Goal: Task Accomplishment & Management: Use online tool/utility

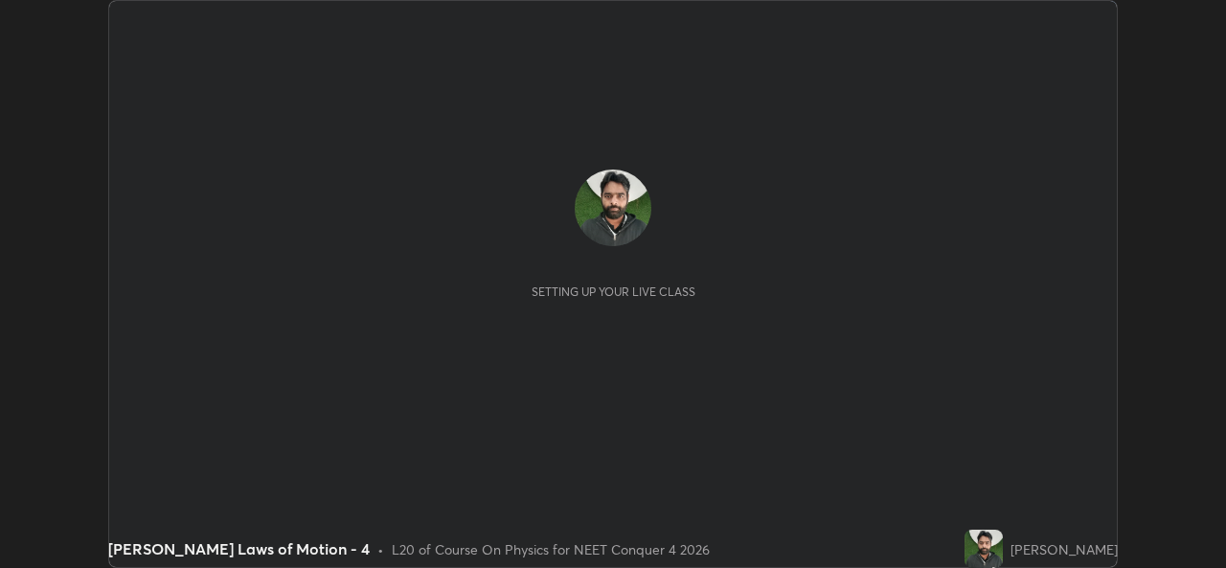
scroll to position [568, 1225]
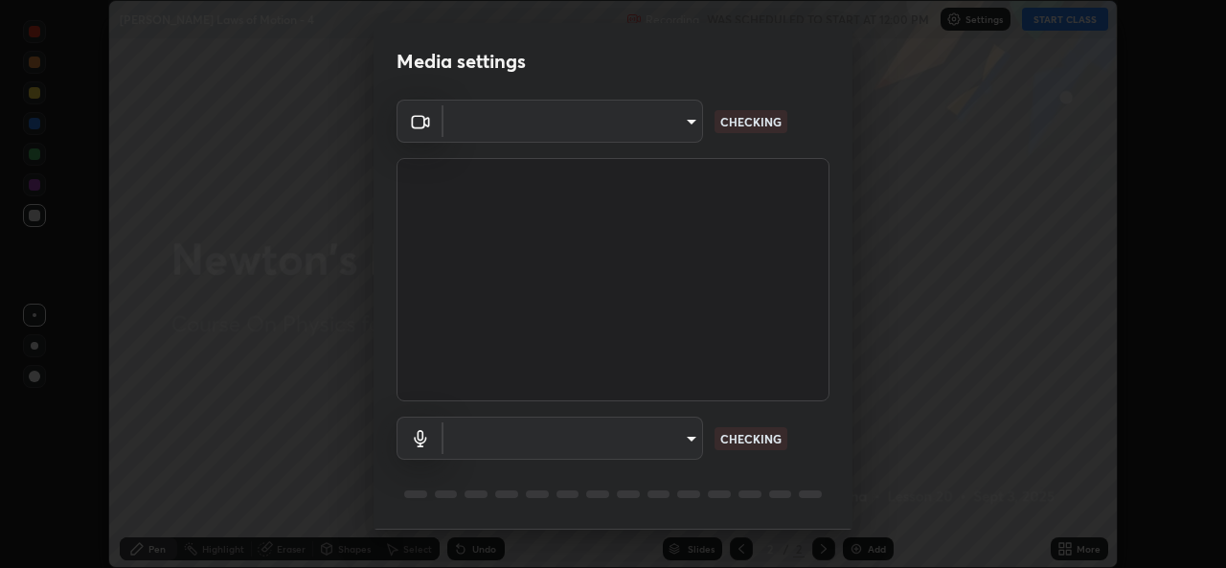
type input "b4951f90531da0d842cdcd629816b7b2be3c5c01230d926a2f210d32d9644bff"
type input "99848f2a9d109760ec62b66e2f255c73a791916cfc686045695a6d5e2156f403"
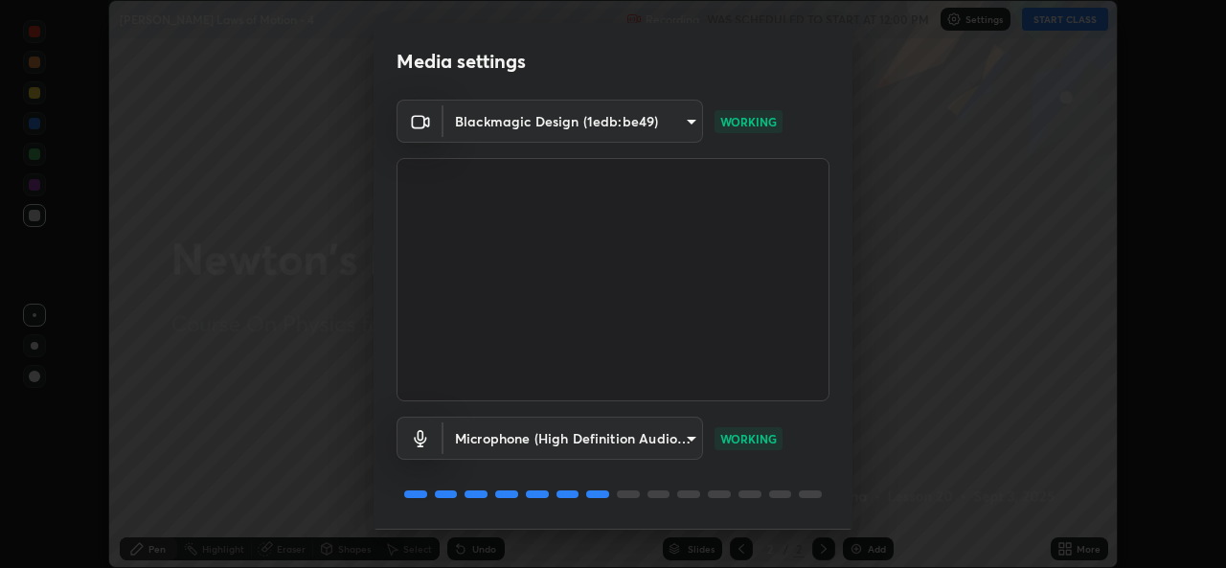
scroll to position [60, 0]
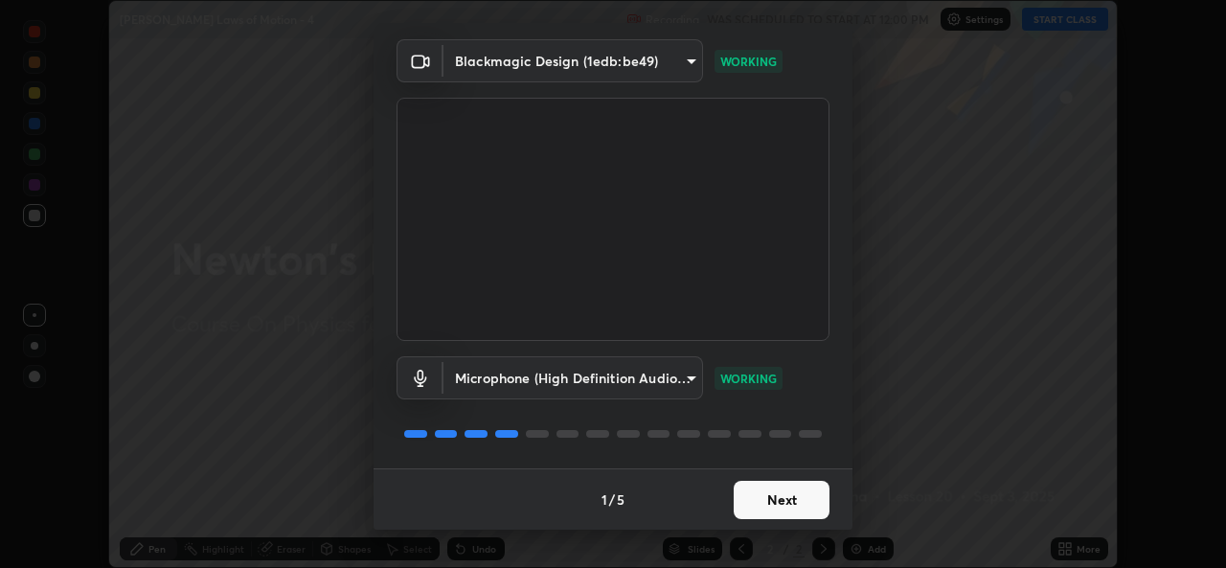
click at [780, 497] on button "Next" at bounding box center [782, 500] width 96 height 38
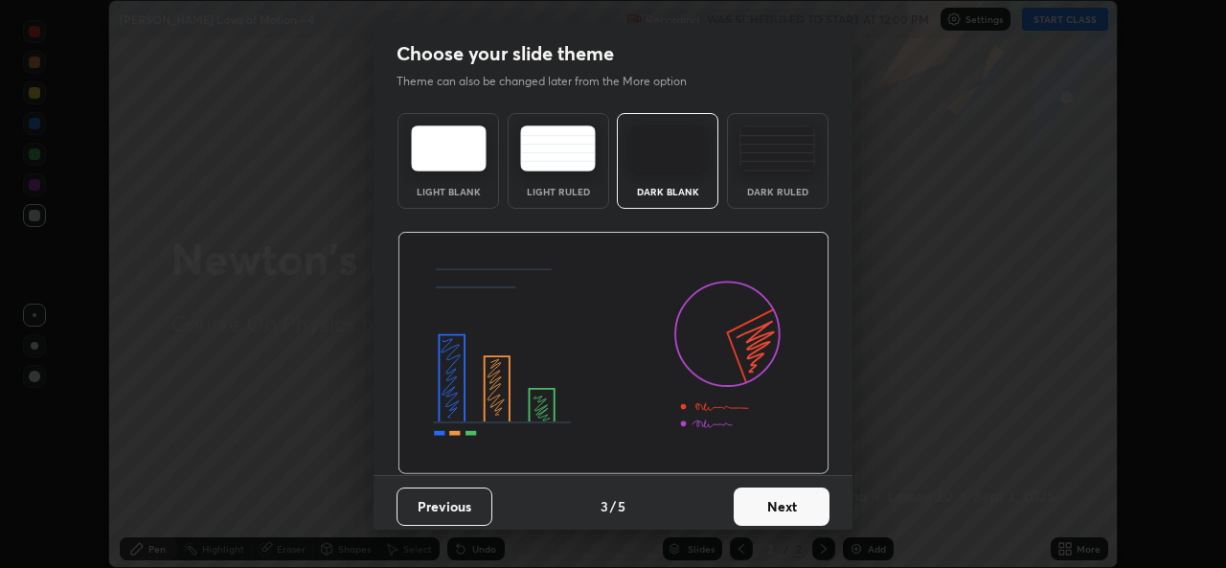
click at [780, 498] on button "Next" at bounding box center [782, 507] width 96 height 38
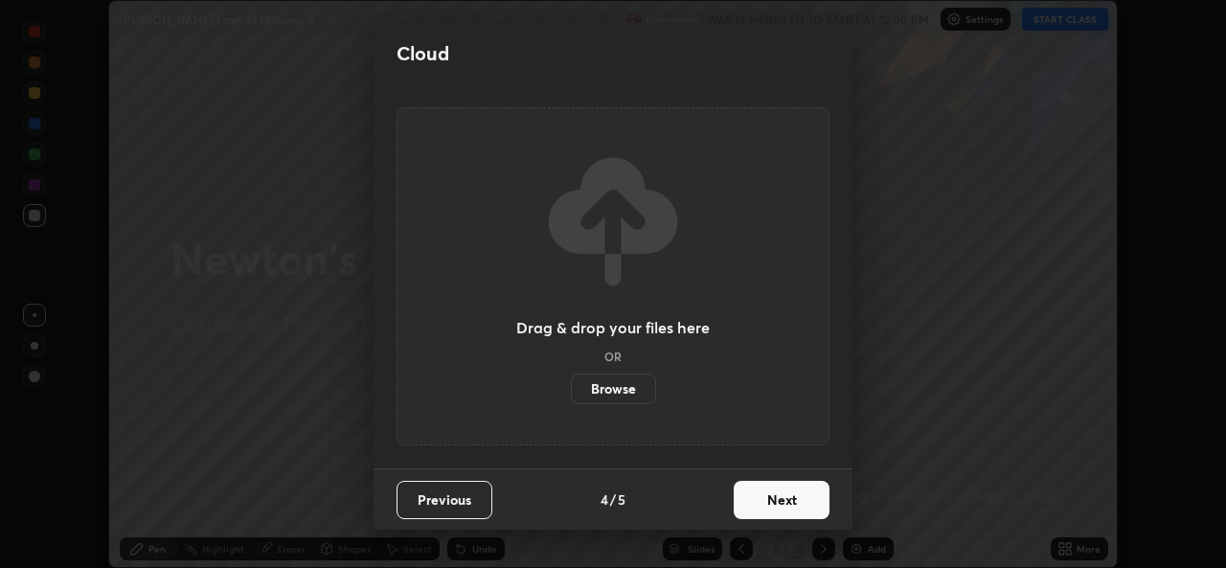
click at [779, 497] on button "Next" at bounding box center [782, 500] width 96 height 38
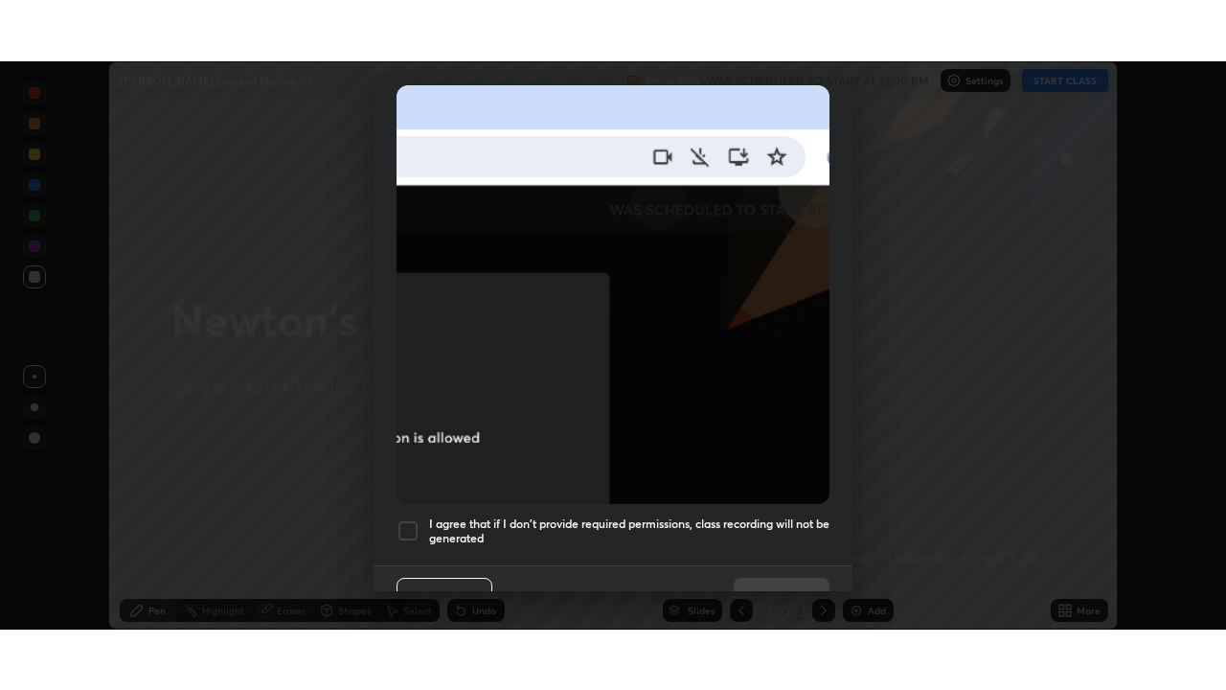
scroll to position [451, 0]
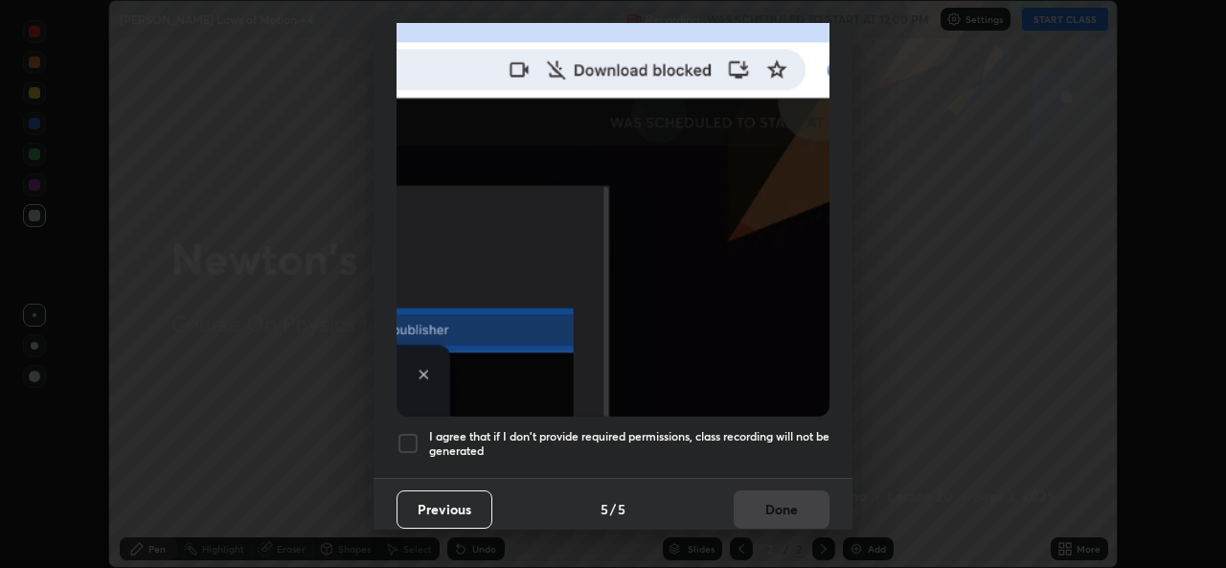
click at [767, 431] on h5 "I agree that if I don't provide required permissions, class recording will not …" at bounding box center [629, 444] width 400 height 30
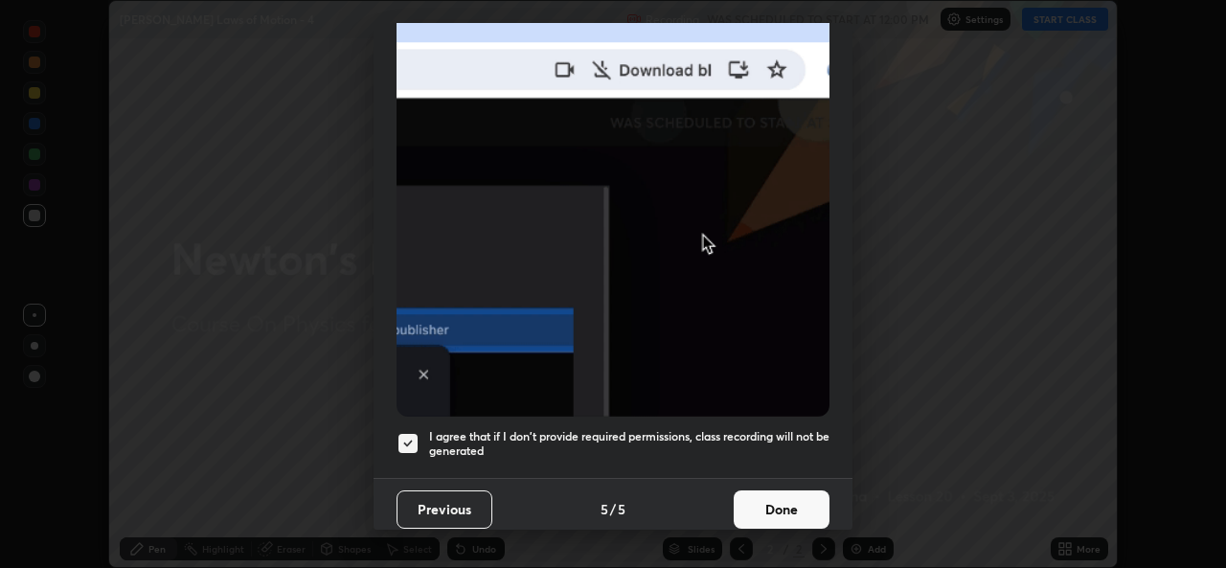
click at [777, 490] on button "Done" at bounding box center [782, 509] width 96 height 38
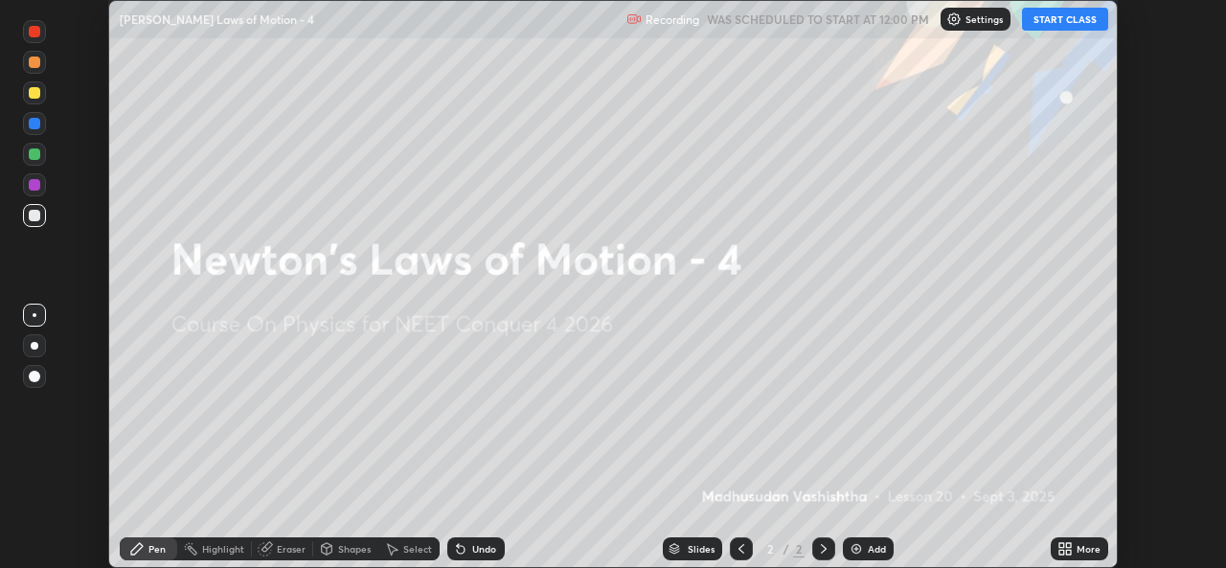
click at [1060, 21] on button "START CLASS" at bounding box center [1065, 19] width 86 height 23
click at [863, 550] on div "Add" at bounding box center [868, 548] width 51 height 23
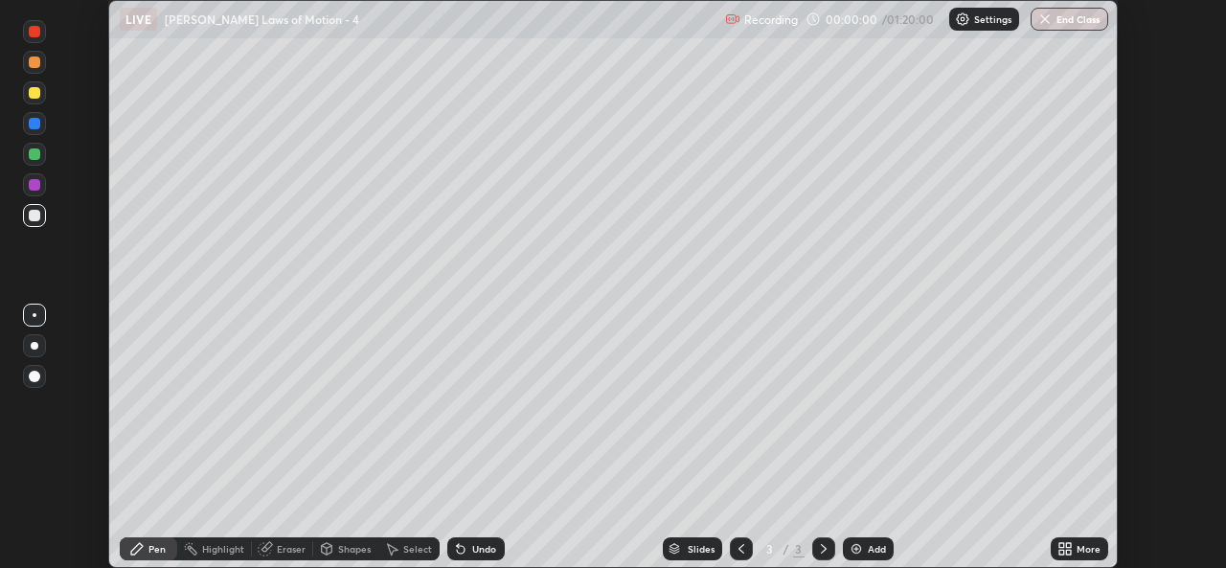
click at [1069, 551] on icon at bounding box center [1068, 552] width 5 height 5
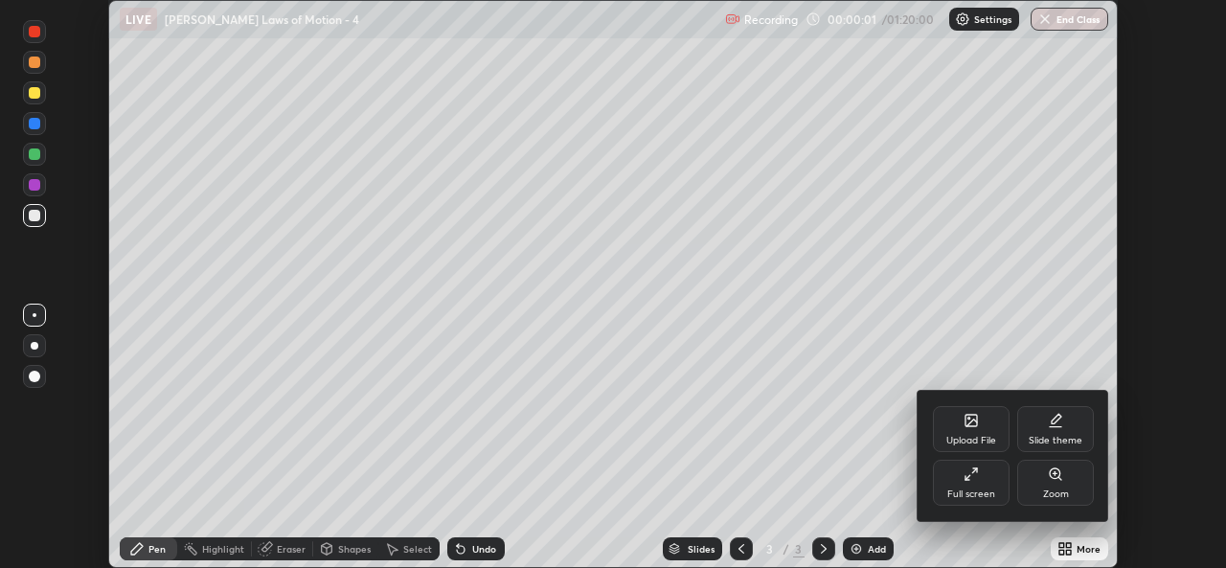
click at [972, 475] on icon at bounding box center [971, 473] width 15 height 15
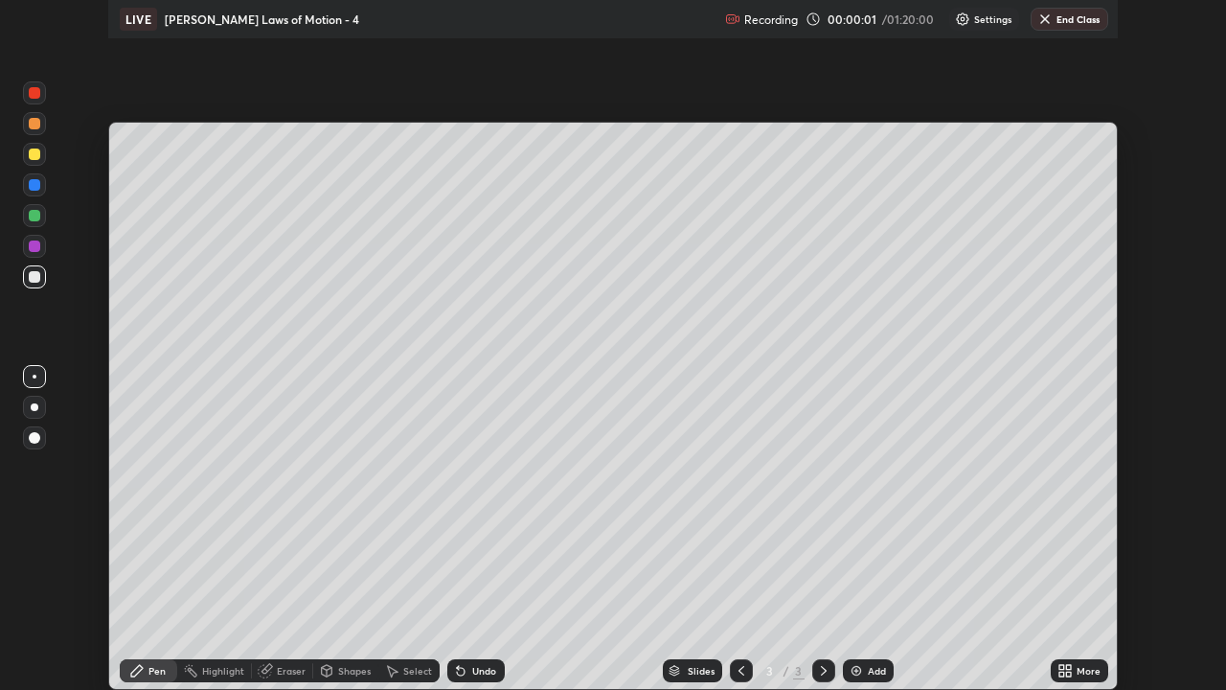
scroll to position [690, 1226]
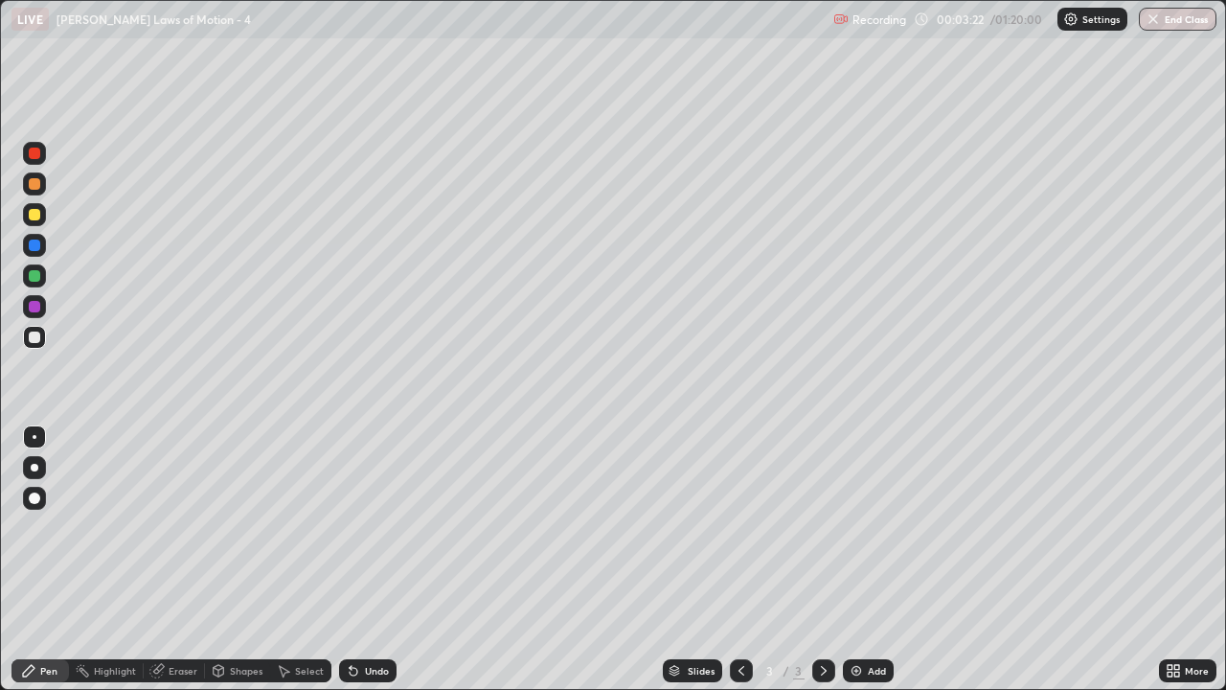
click at [874, 567] on div "Add" at bounding box center [868, 670] width 51 height 23
click at [180, 567] on div "Eraser" at bounding box center [183, 671] width 29 height 10
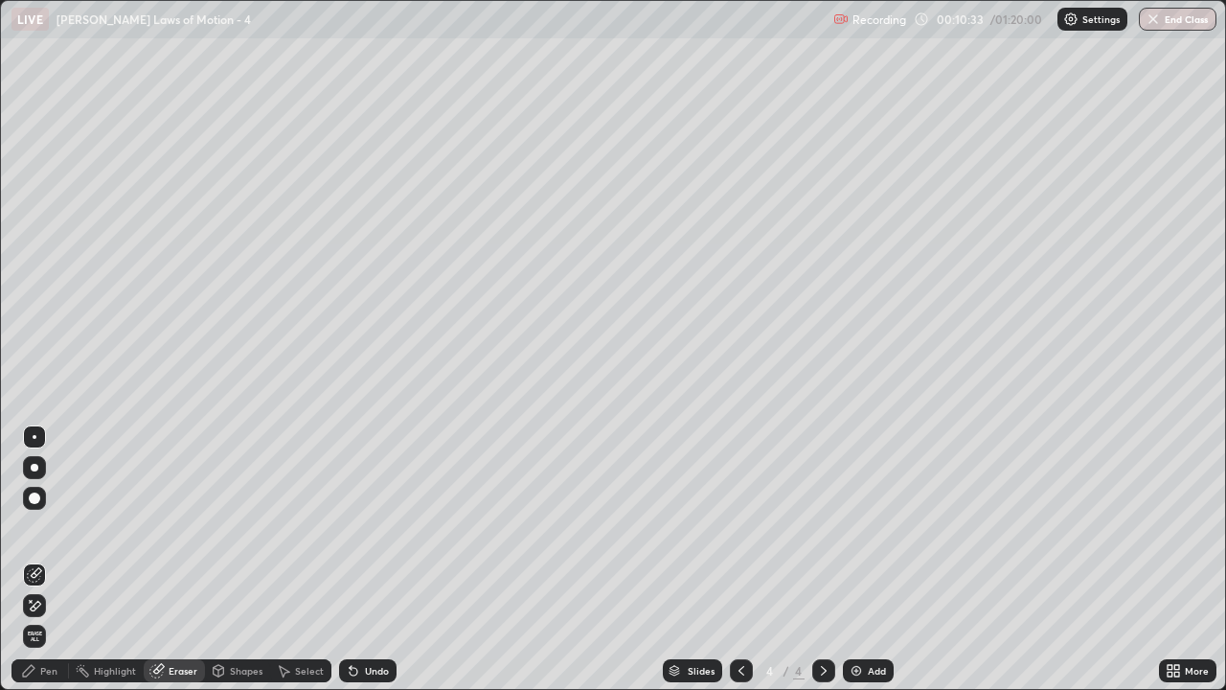
click at [43, 567] on div "Pen" at bounding box center [48, 671] width 17 height 10
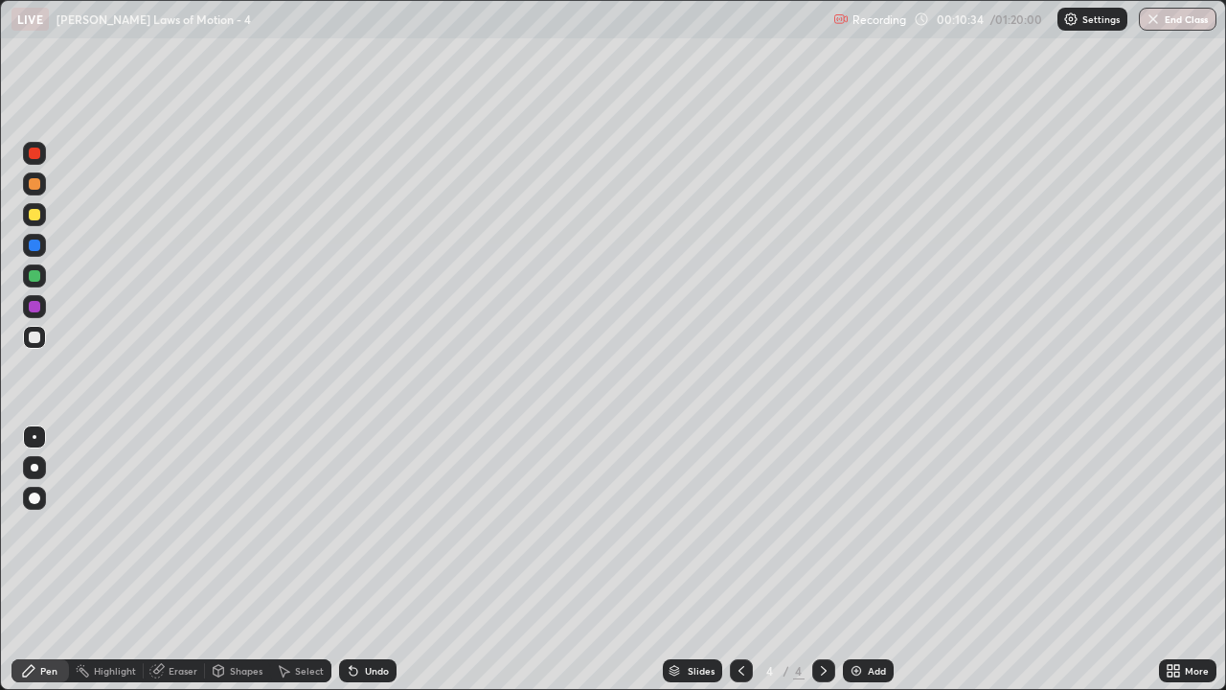
click at [37, 567] on div "Pen" at bounding box center [39, 670] width 57 height 23
click at [188, 567] on div "Eraser" at bounding box center [183, 671] width 29 height 10
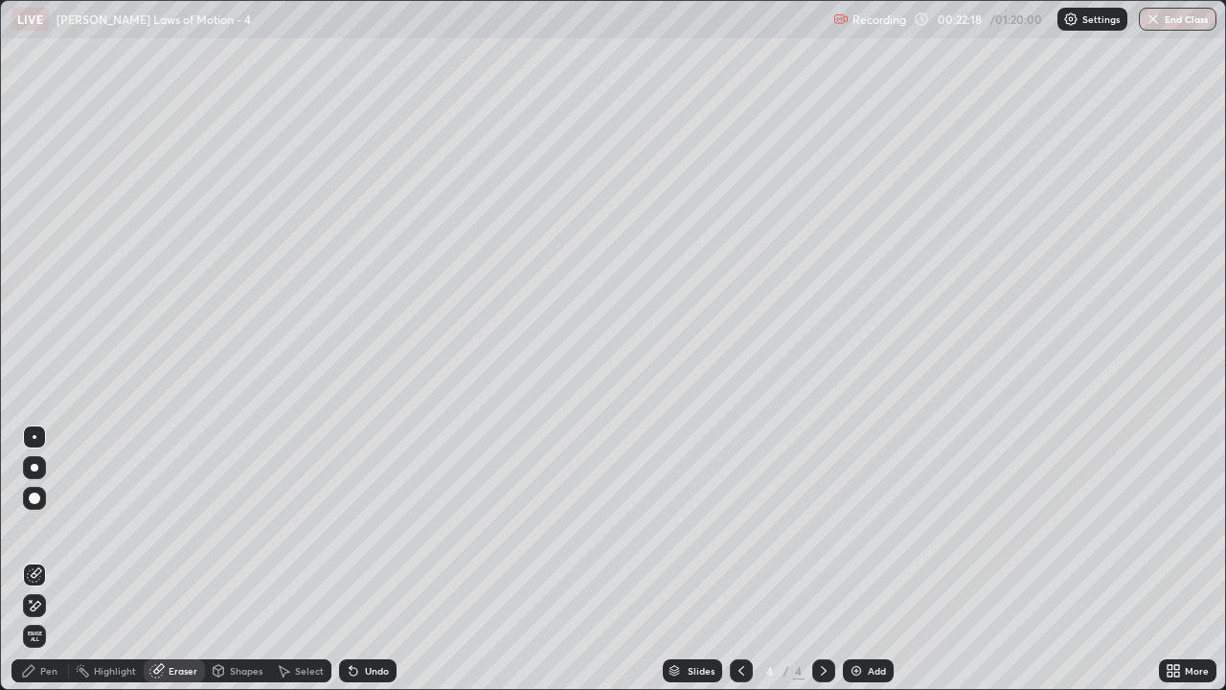
click at [53, 567] on div "Pen" at bounding box center [48, 671] width 17 height 10
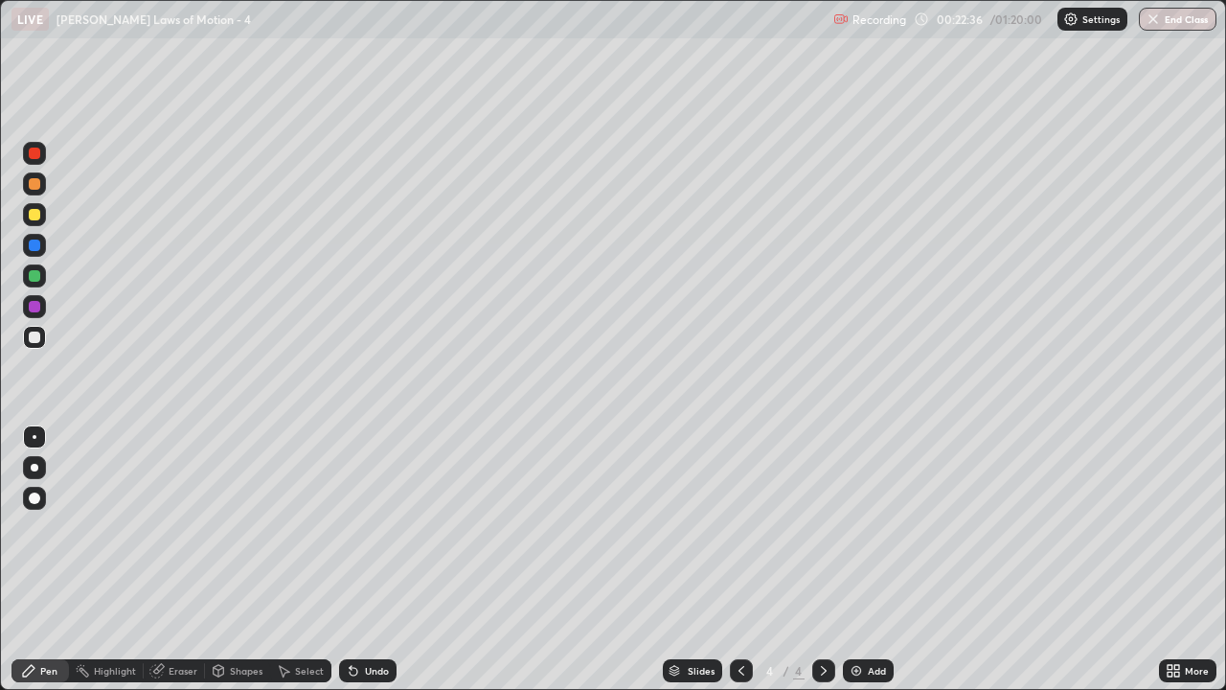
click at [1074, 567] on div "Slides 4 / 4 Add" at bounding box center [778, 670] width 762 height 38
click at [1161, 567] on div "More" at bounding box center [1187, 670] width 57 height 38
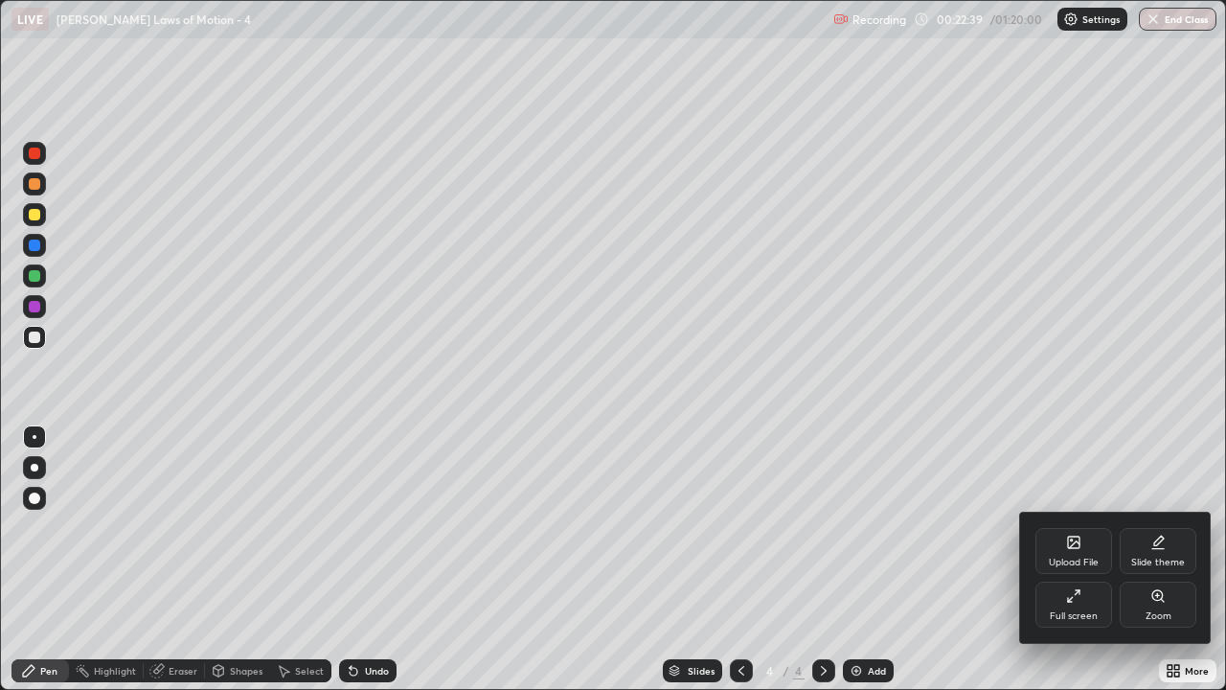
click at [1166, 567] on div "Upload File Slide theme Full screen Zoom" at bounding box center [1115, 577] width 192 height 132
click at [1097, 498] on div at bounding box center [613, 345] width 1226 height 690
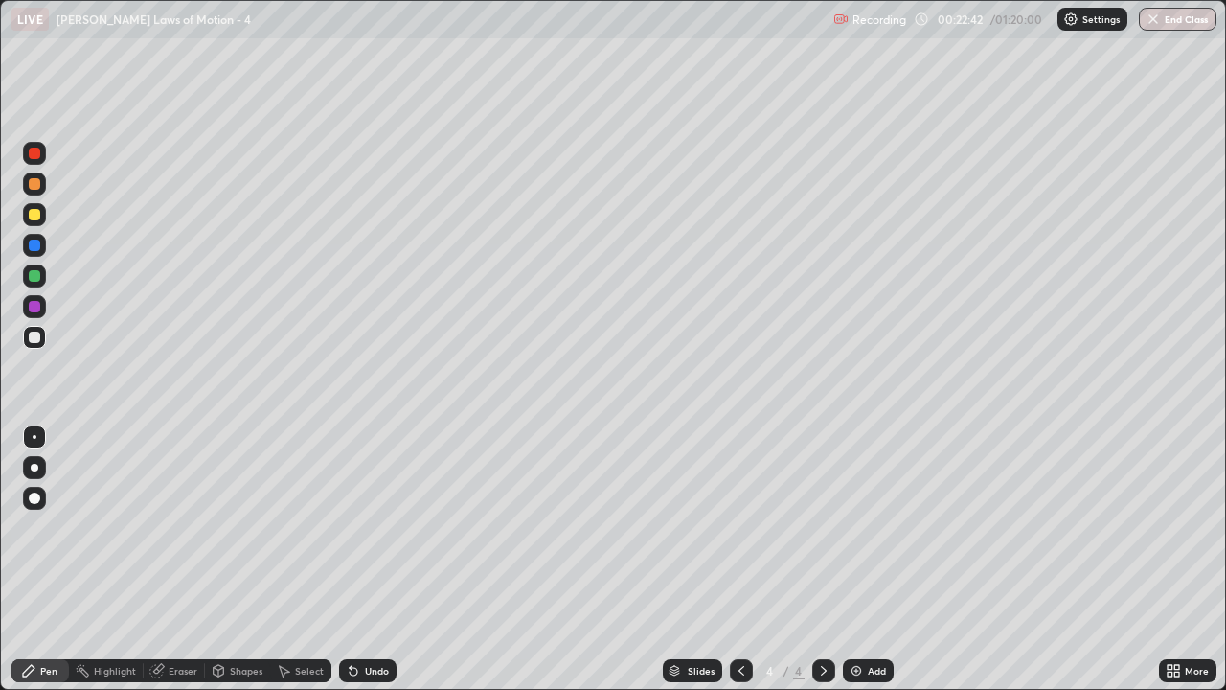
click at [1159, 567] on div "More" at bounding box center [1187, 670] width 57 height 38
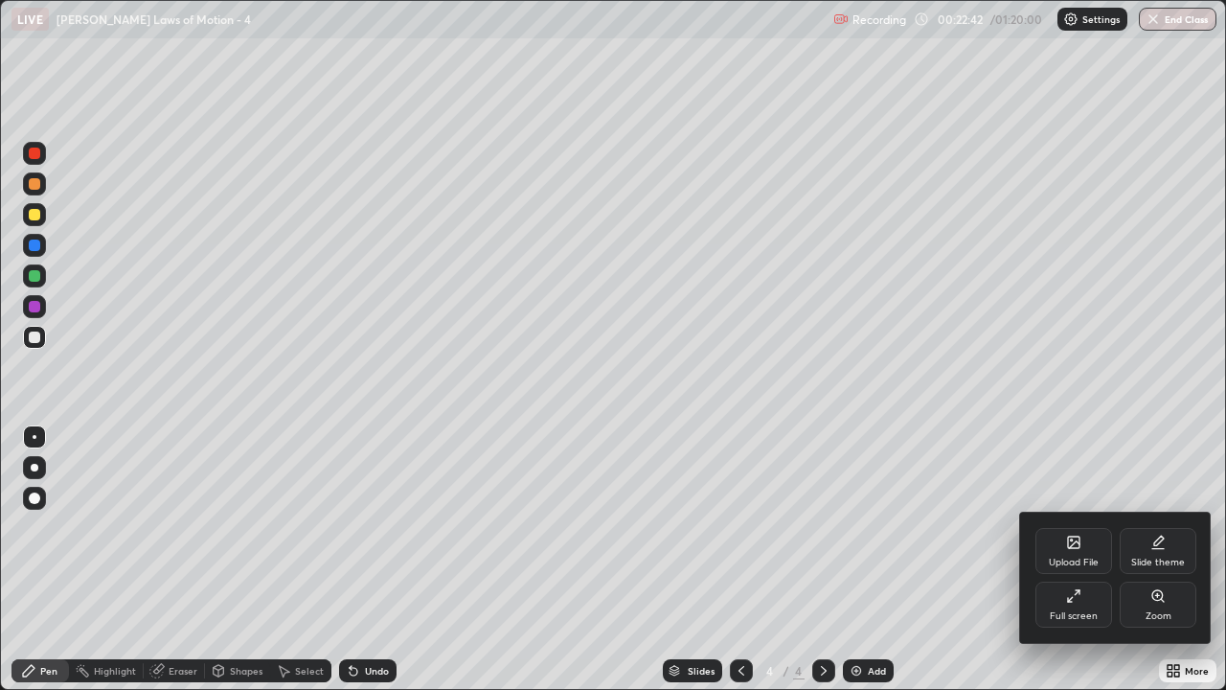
click at [1163, 567] on div "Upload File Slide theme Full screen Zoom" at bounding box center [1116, 577] width 192 height 130
click at [1158, 567] on div at bounding box center [613, 345] width 1226 height 690
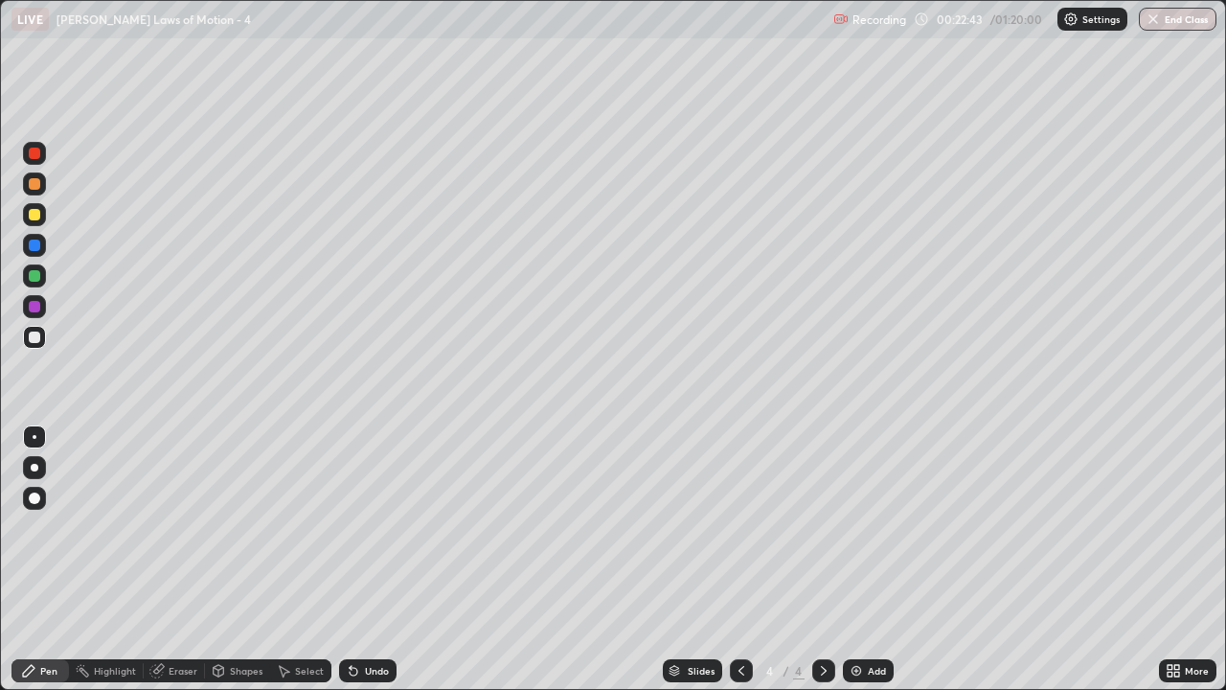
click at [1163, 567] on div "More" at bounding box center [1187, 670] width 57 height 38
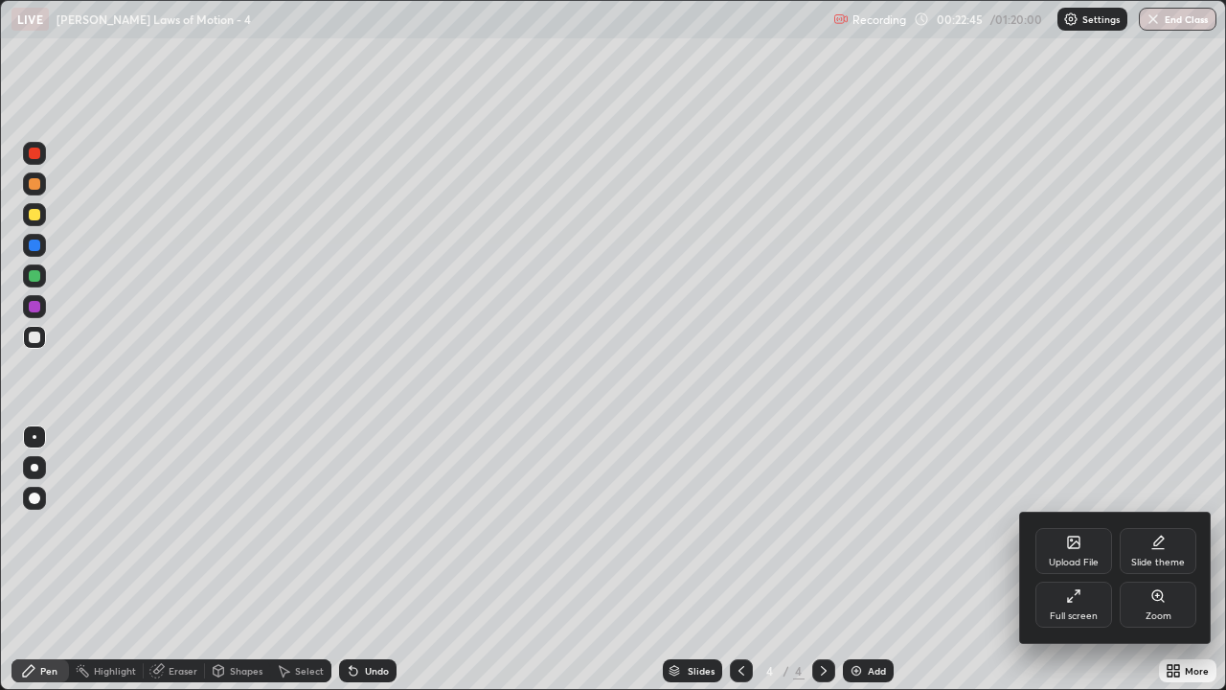
click at [978, 415] on div at bounding box center [613, 345] width 1226 height 690
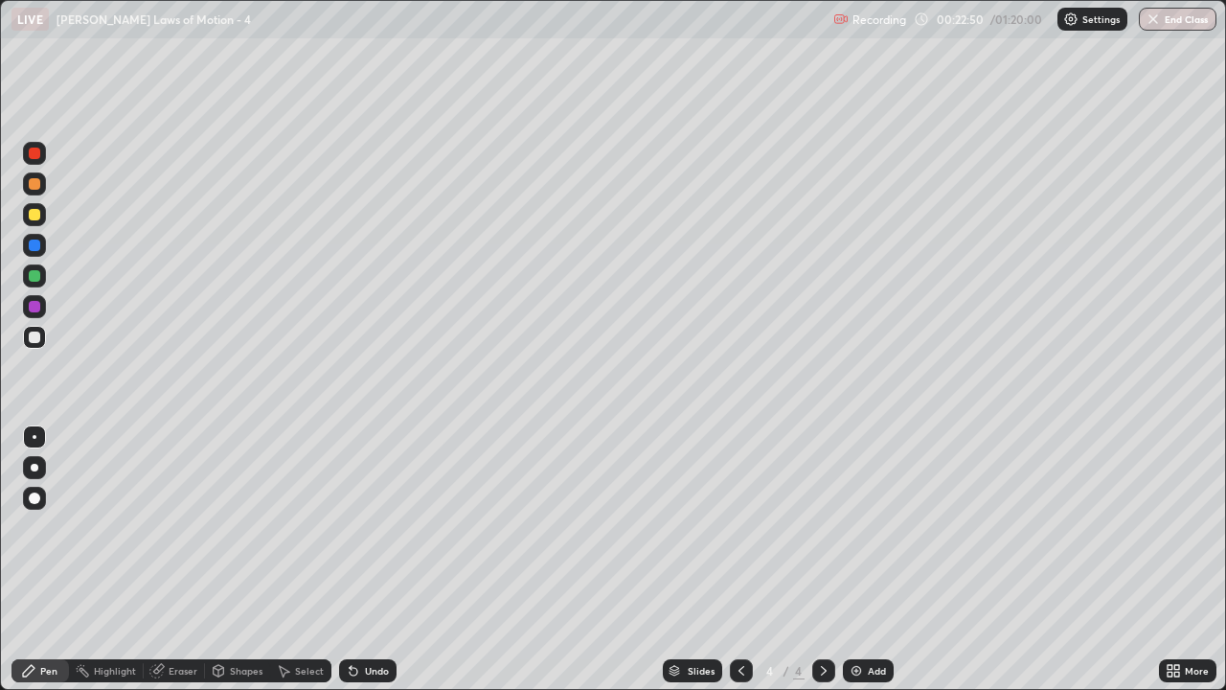
click at [180, 567] on div "Eraser" at bounding box center [183, 671] width 29 height 10
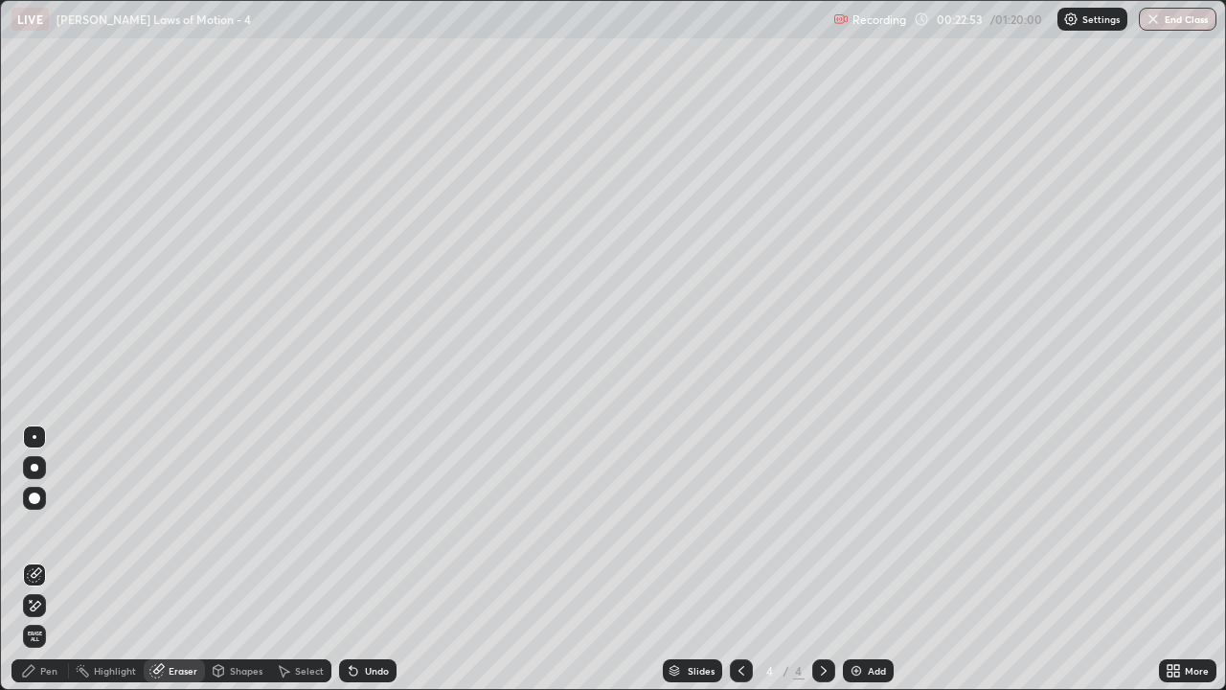
click at [78, 567] on circle at bounding box center [78, 671] width 2 height 2
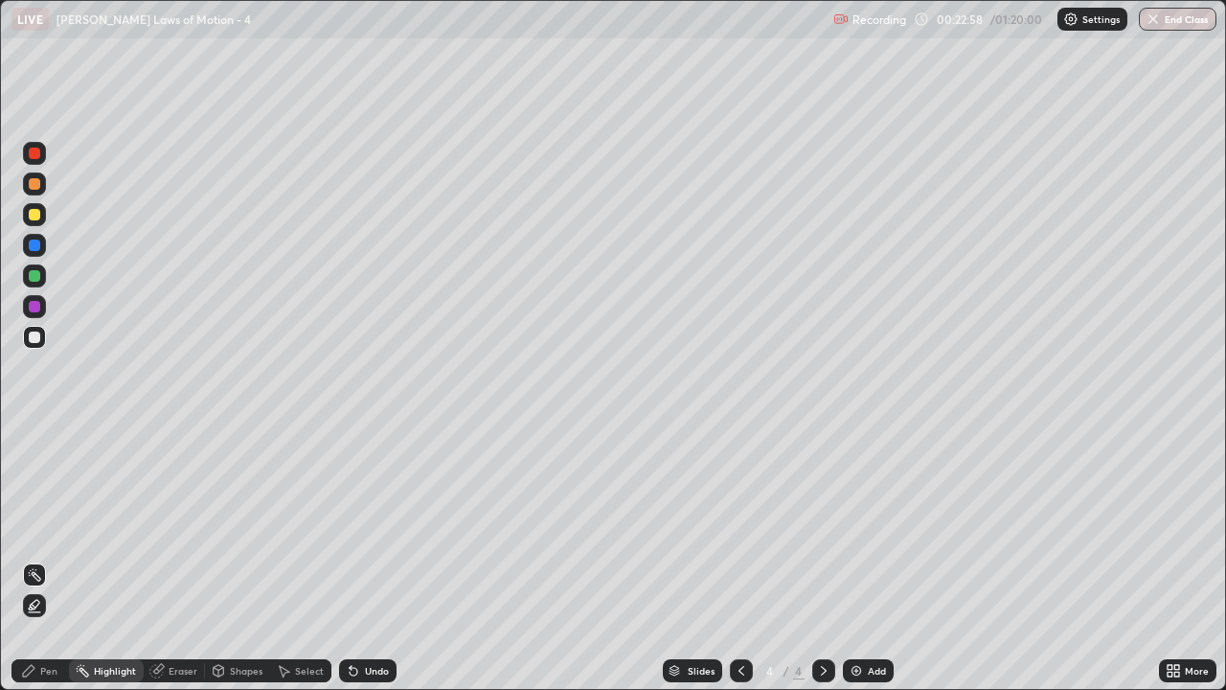
click at [45, 567] on div "Pen" at bounding box center [48, 671] width 17 height 10
click at [851, 567] on img at bounding box center [856, 670] width 15 height 15
click at [174, 567] on div "Eraser" at bounding box center [174, 670] width 61 height 23
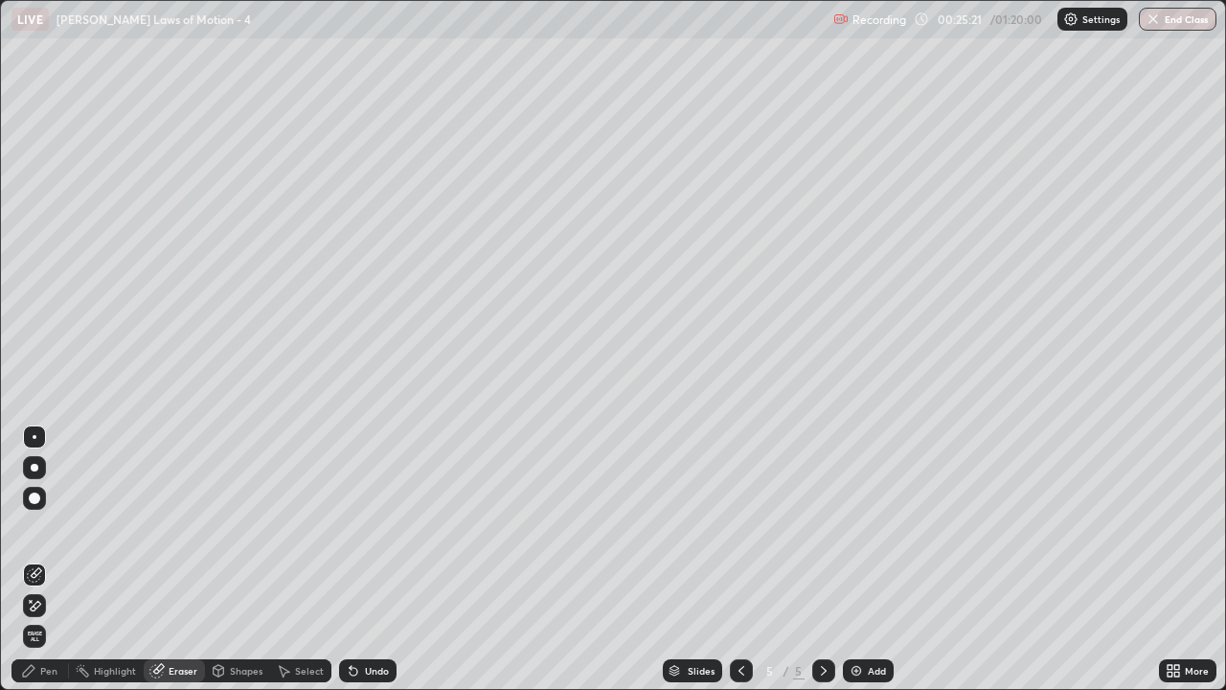
click at [53, 567] on div "Pen" at bounding box center [39, 670] width 57 height 23
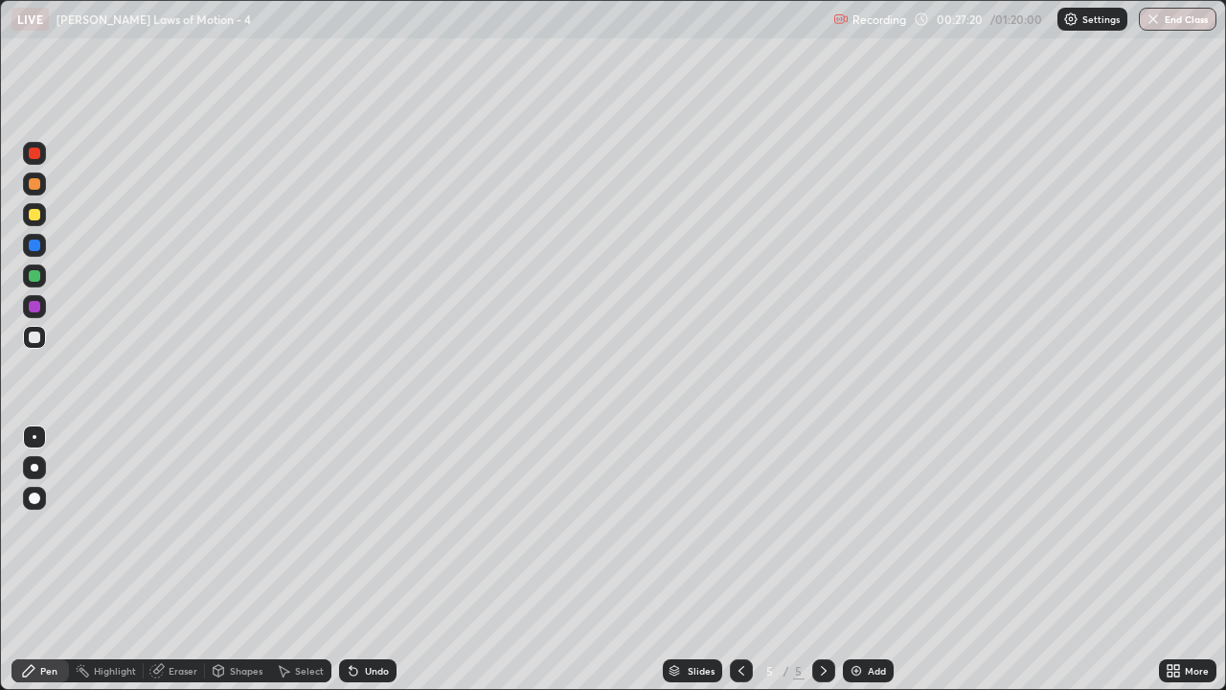
click at [739, 567] on icon at bounding box center [741, 670] width 15 height 15
click at [822, 567] on icon at bounding box center [823, 670] width 15 height 15
click at [738, 567] on div at bounding box center [741, 670] width 23 height 38
click at [822, 567] on icon at bounding box center [823, 670] width 15 height 15
click at [870, 567] on div "Add" at bounding box center [868, 670] width 51 height 23
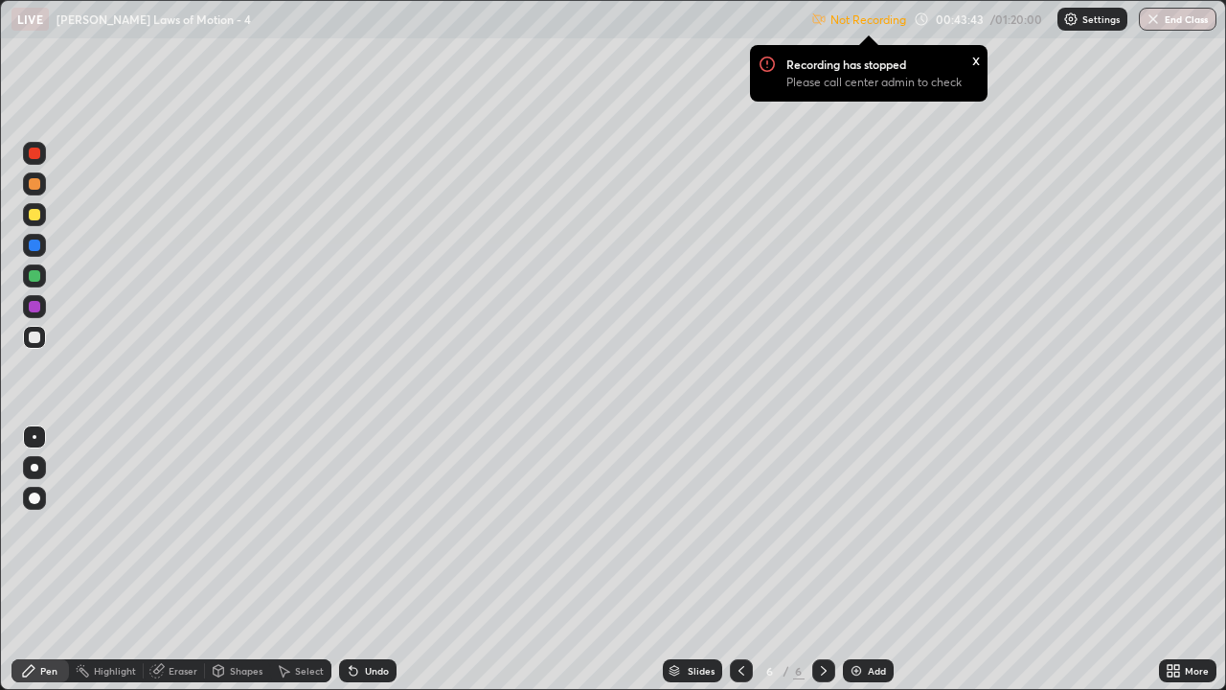
click at [973, 61] on div "x" at bounding box center [976, 59] width 8 height 20
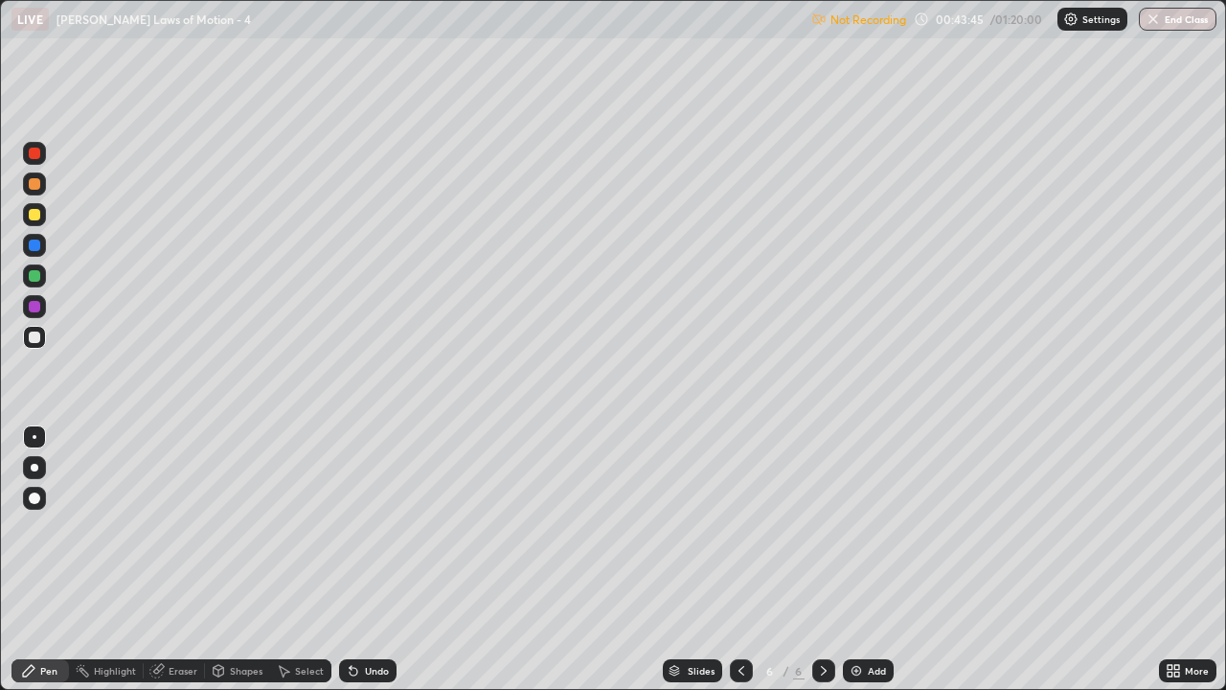
click at [852, 16] on p "Not Recording" at bounding box center [868, 19] width 76 height 14
click at [1093, 23] on p "Settings" at bounding box center [1100, 19] width 37 height 10
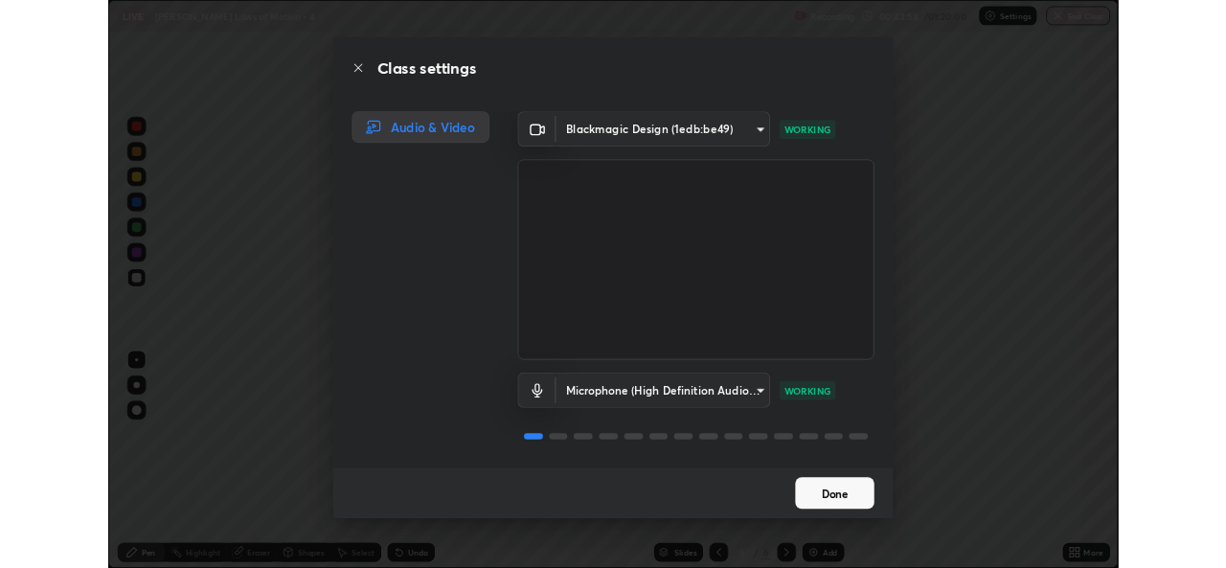
scroll to position [2, 0]
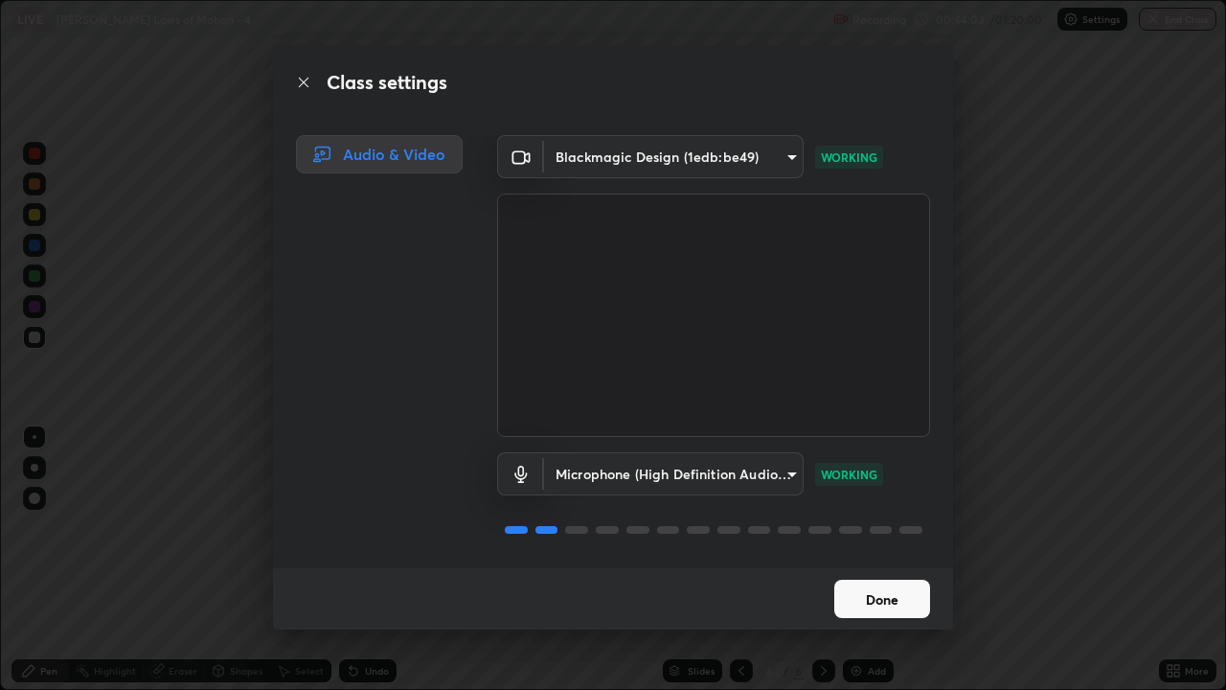
click at [877, 567] on button "Done" at bounding box center [882, 598] width 96 height 38
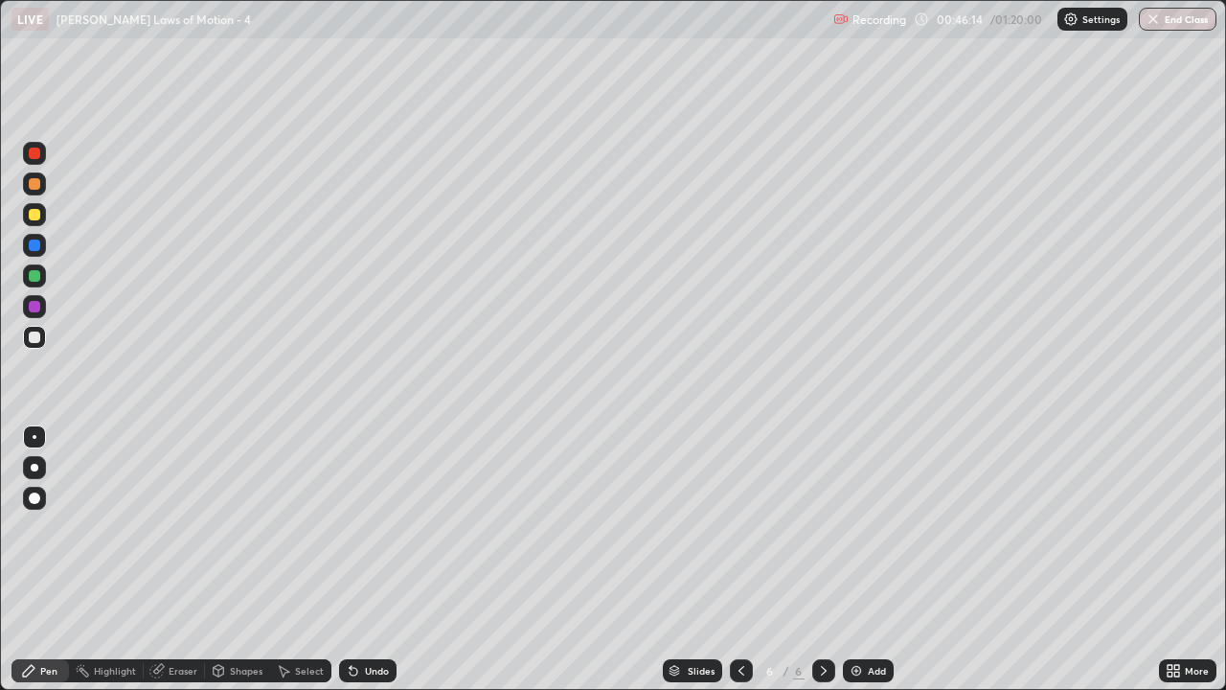
click at [869, 567] on div "Add" at bounding box center [877, 671] width 18 height 10
click at [872, 567] on div "Add" at bounding box center [877, 671] width 18 height 10
click at [183, 567] on div "Eraser" at bounding box center [183, 671] width 29 height 10
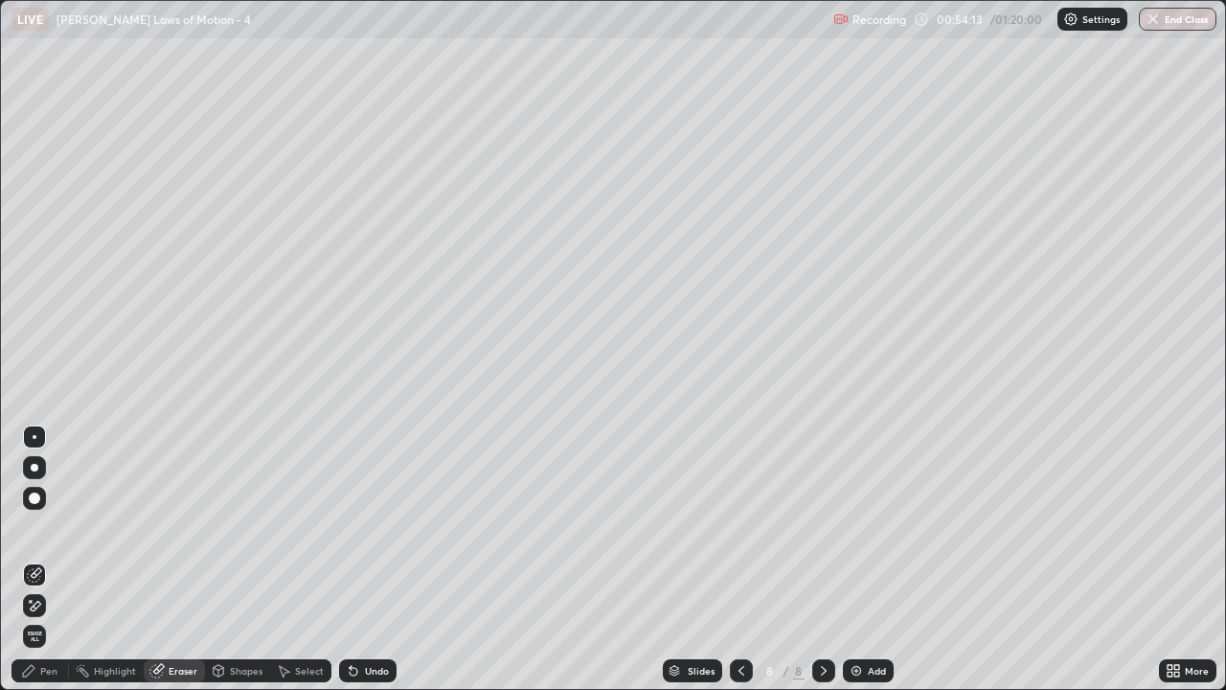
click at [45, 567] on div "Pen" at bounding box center [39, 670] width 57 height 23
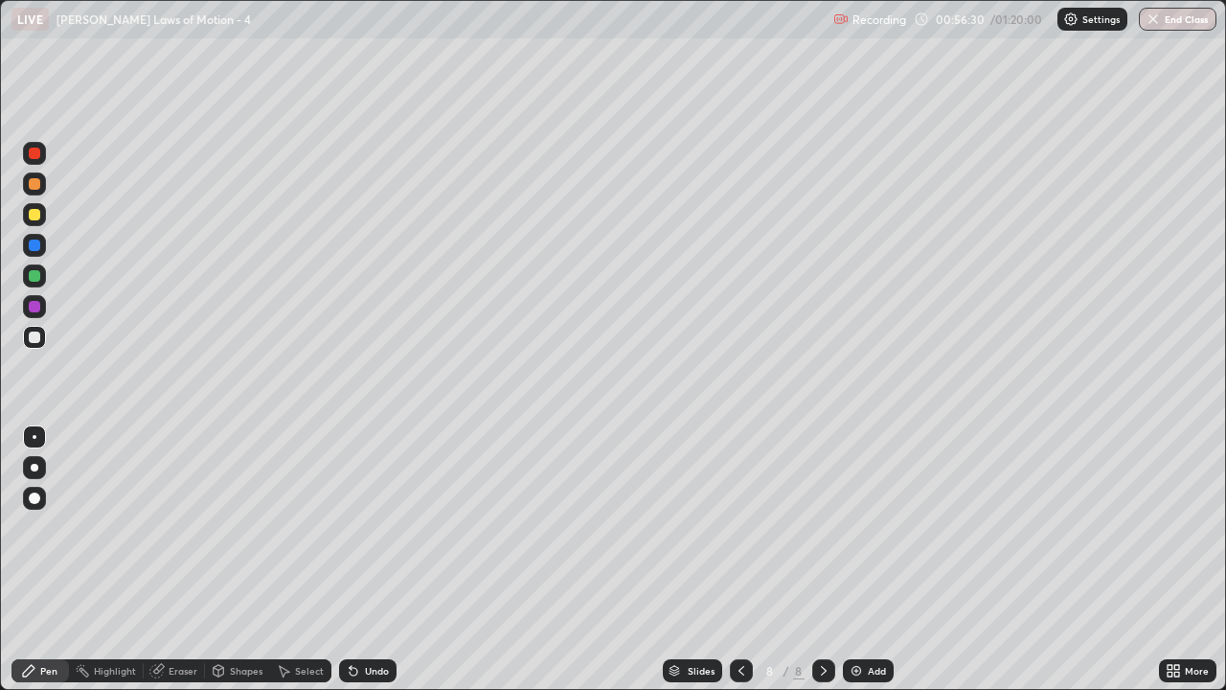
click at [174, 567] on div "Eraser" at bounding box center [174, 670] width 61 height 23
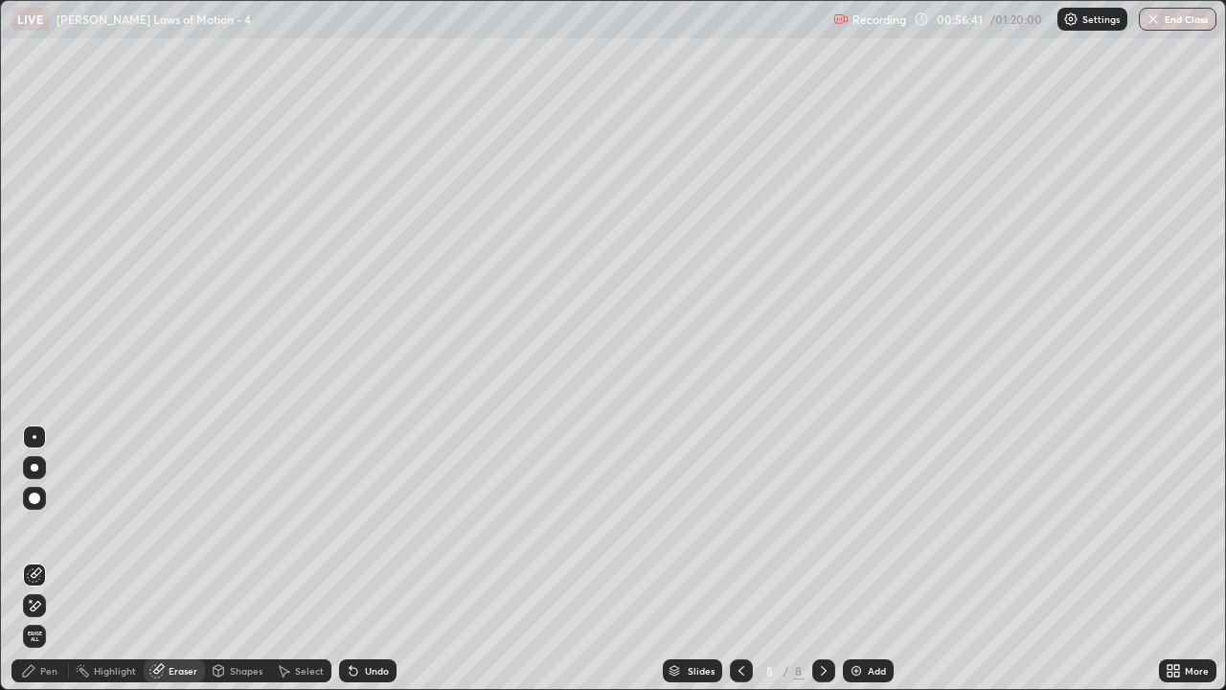
click at [37, 567] on div "Pen" at bounding box center [39, 670] width 57 height 23
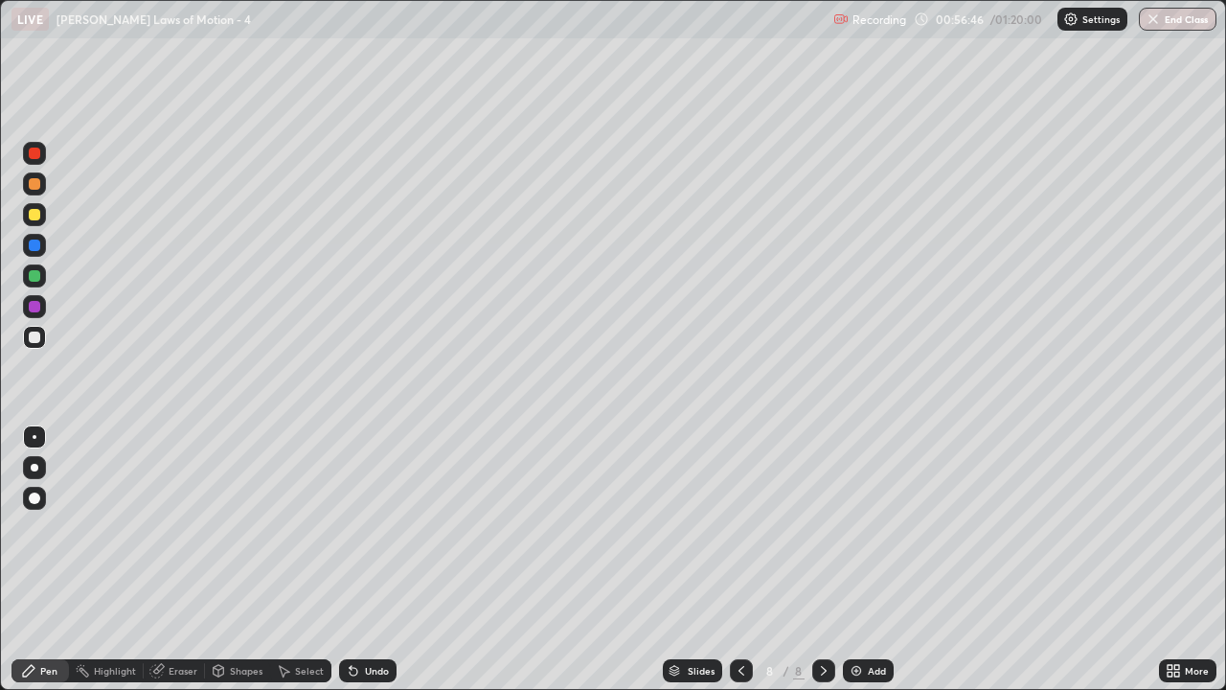
click at [137, 567] on div "Highlight" at bounding box center [106, 670] width 75 height 23
click at [172, 567] on div "Eraser" at bounding box center [183, 671] width 29 height 10
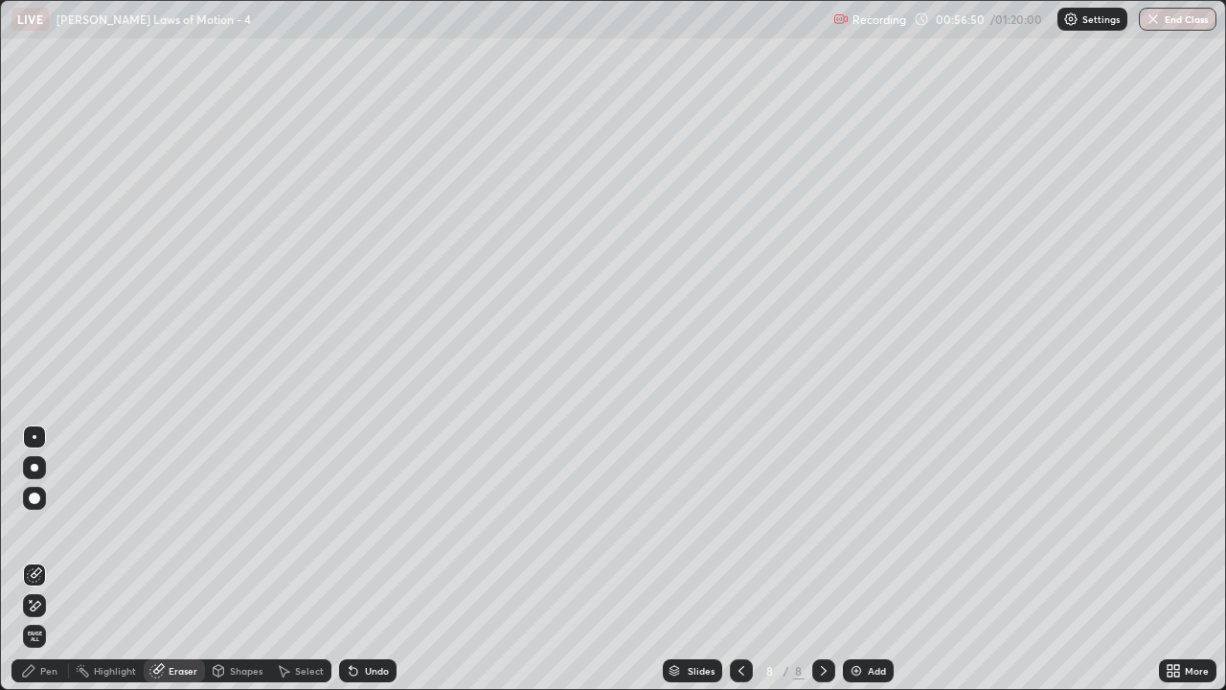
click at [47, 567] on div "Pen" at bounding box center [39, 670] width 57 height 23
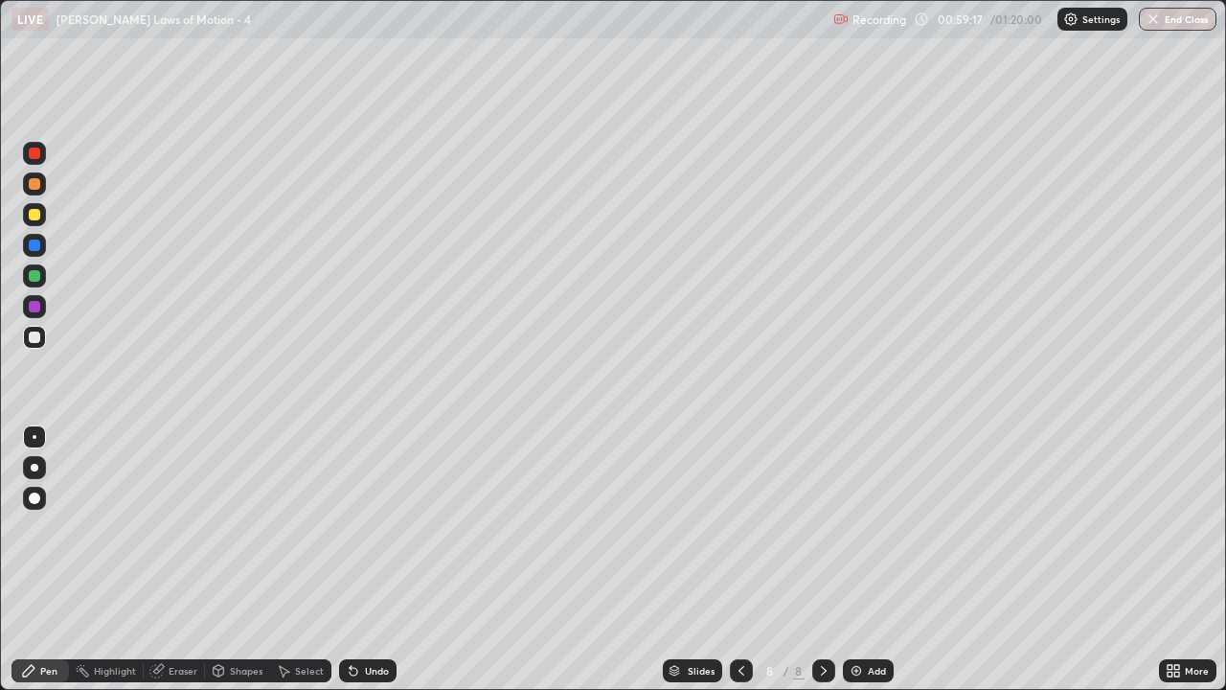
click at [861, 567] on img at bounding box center [856, 670] width 15 height 15
click at [188, 567] on div "Eraser" at bounding box center [183, 671] width 29 height 10
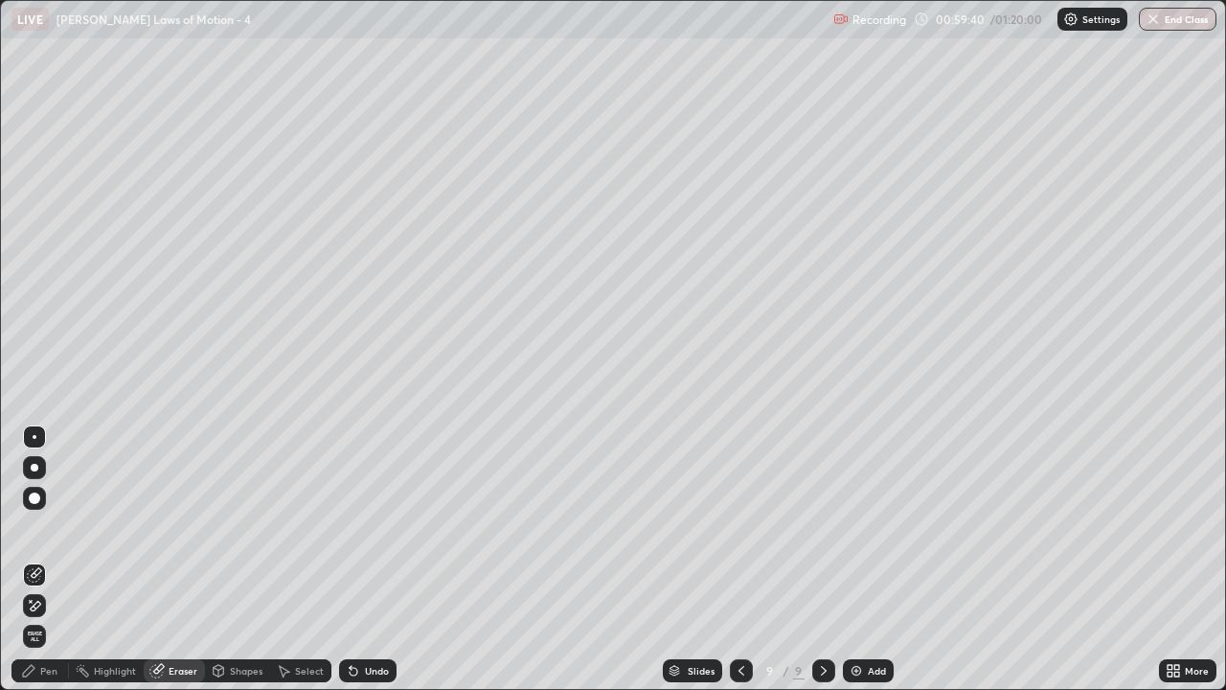
click at [44, 567] on div "Pen" at bounding box center [39, 670] width 57 height 23
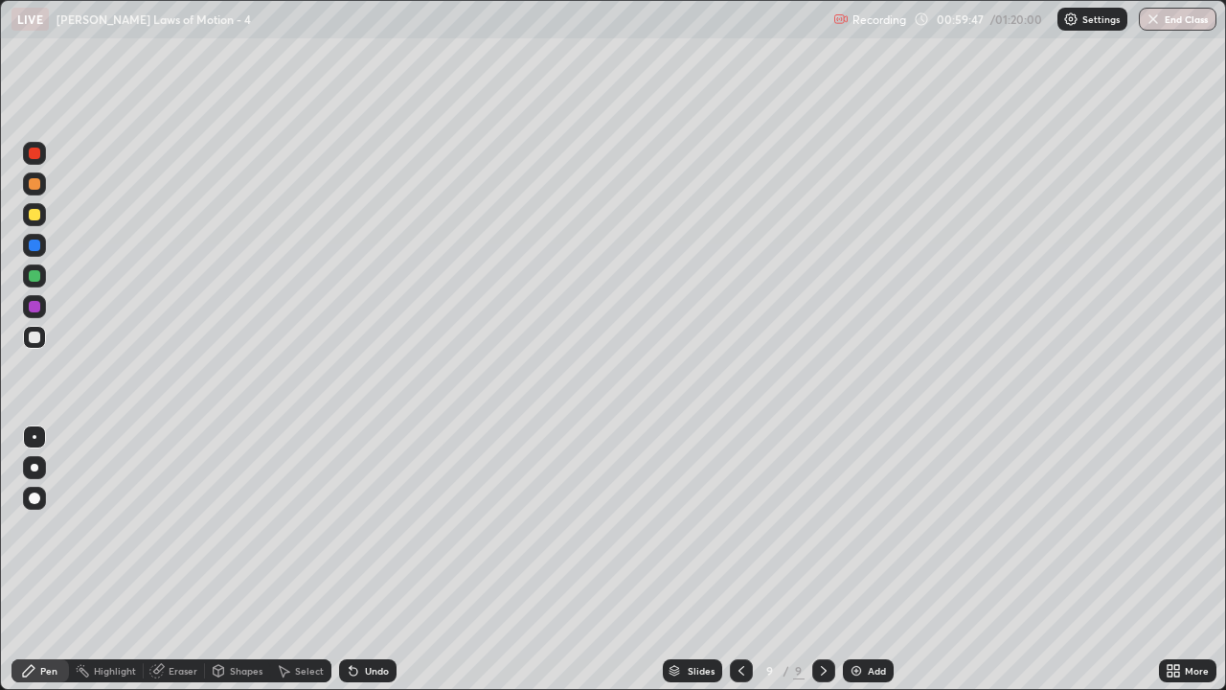
click at [179, 567] on div "Eraser" at bounding box center [183, 671] width 29 height 10
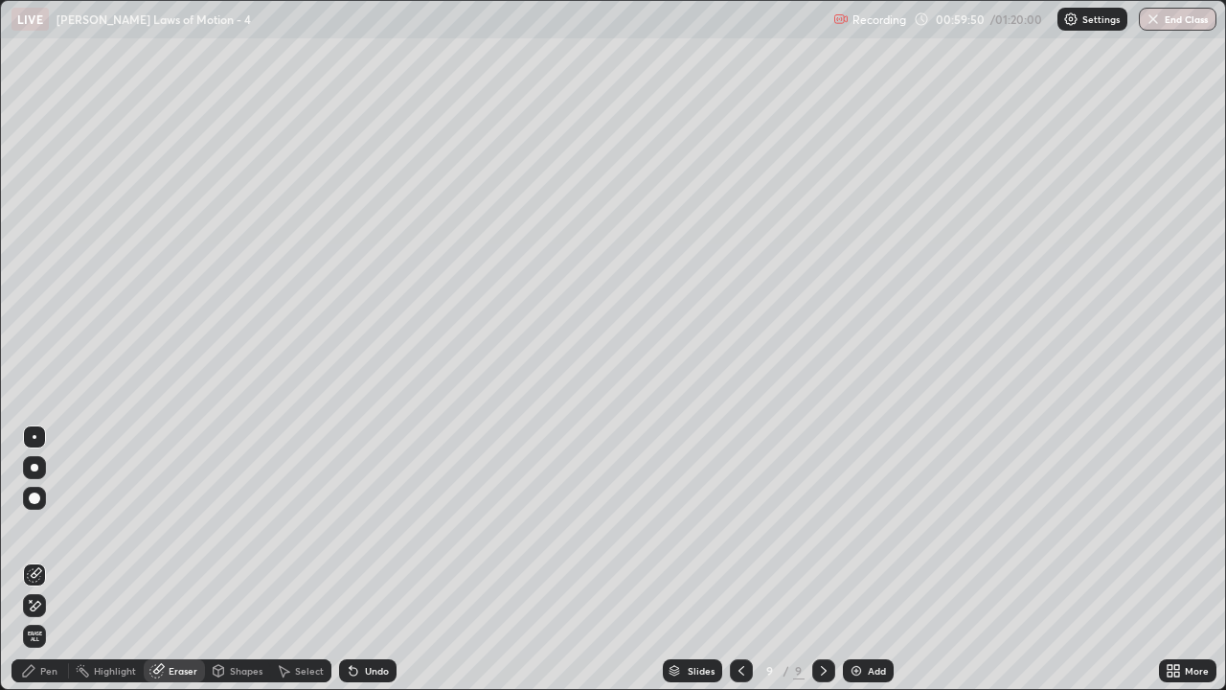
click at [48, 567] on div "Pen" at bounding box center [48, 671] width 17 height 10
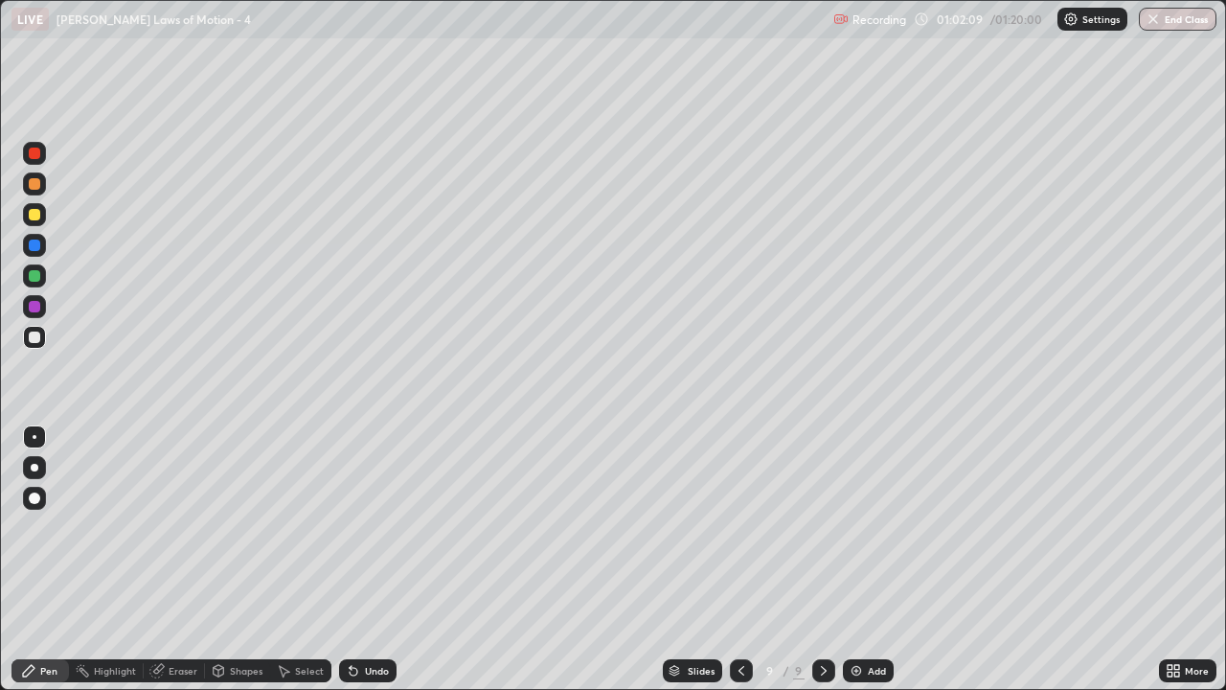
click at [158, 567] on icon at bounding box center [158, 669] width 11 height 10
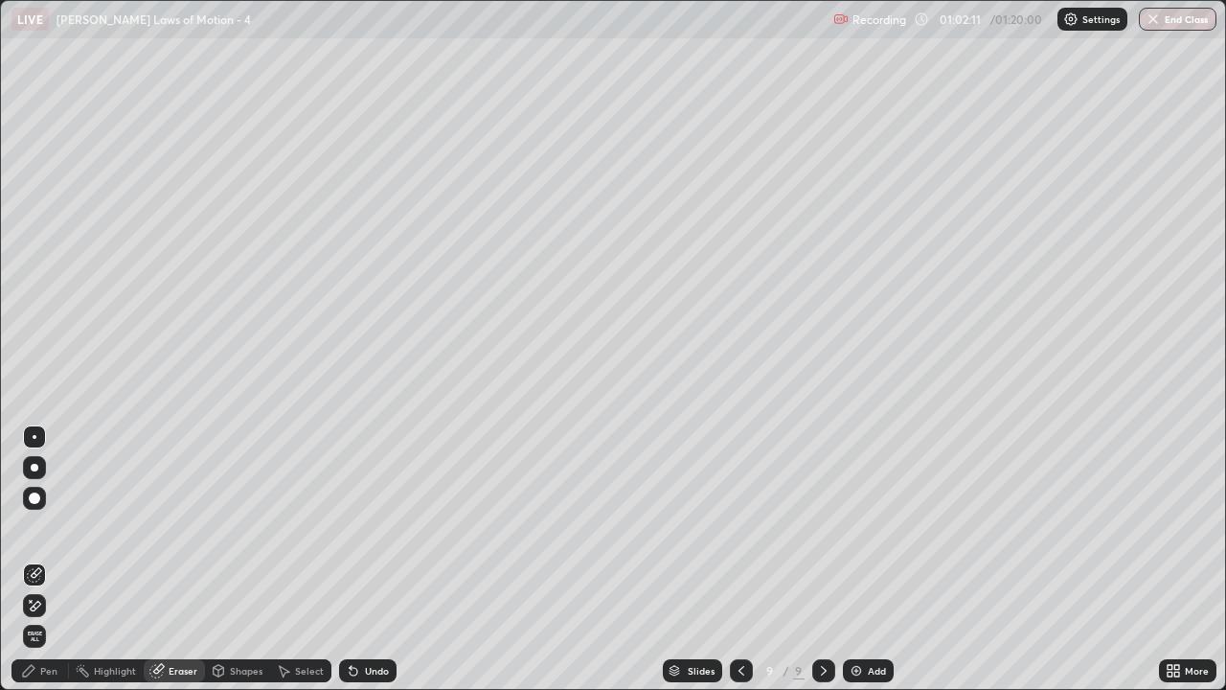
click at [29, 567] on icon at bounding box center [28, 670] width 15 height 15
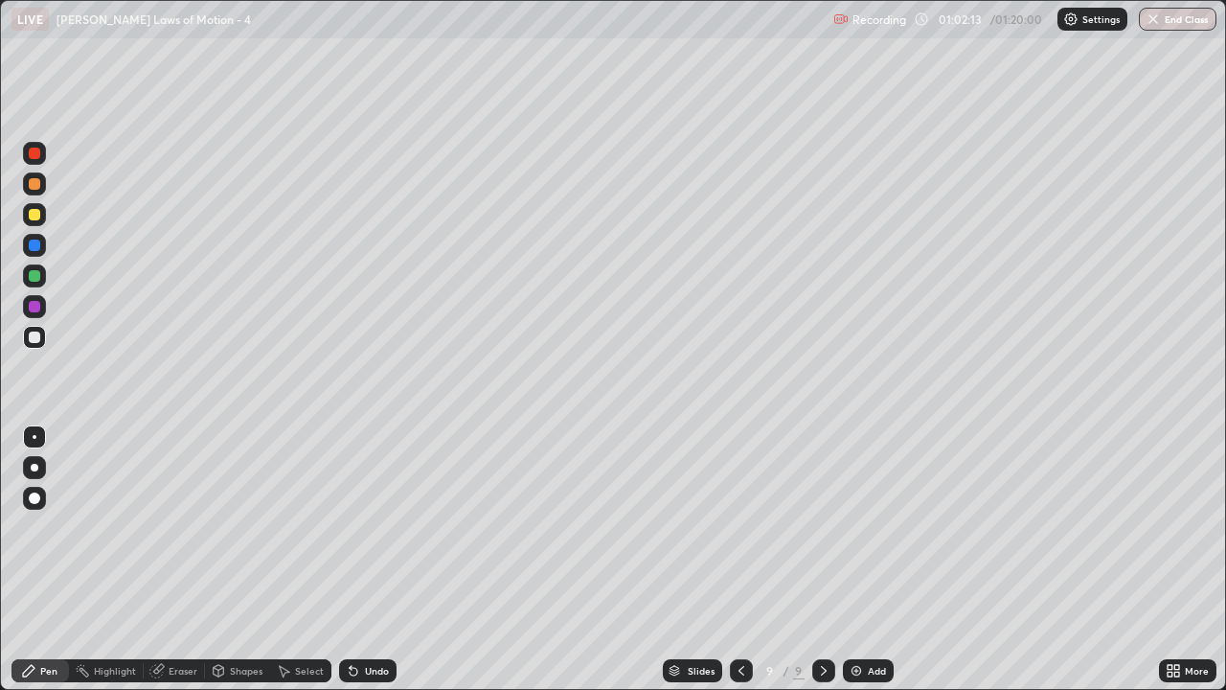
click at [48, 567] on div "Pen" at bounding box center [39, 670] width 57 height 23
click at [187, 567] on div "Eraser" at bounding box center [174, 670] width 61 height 23
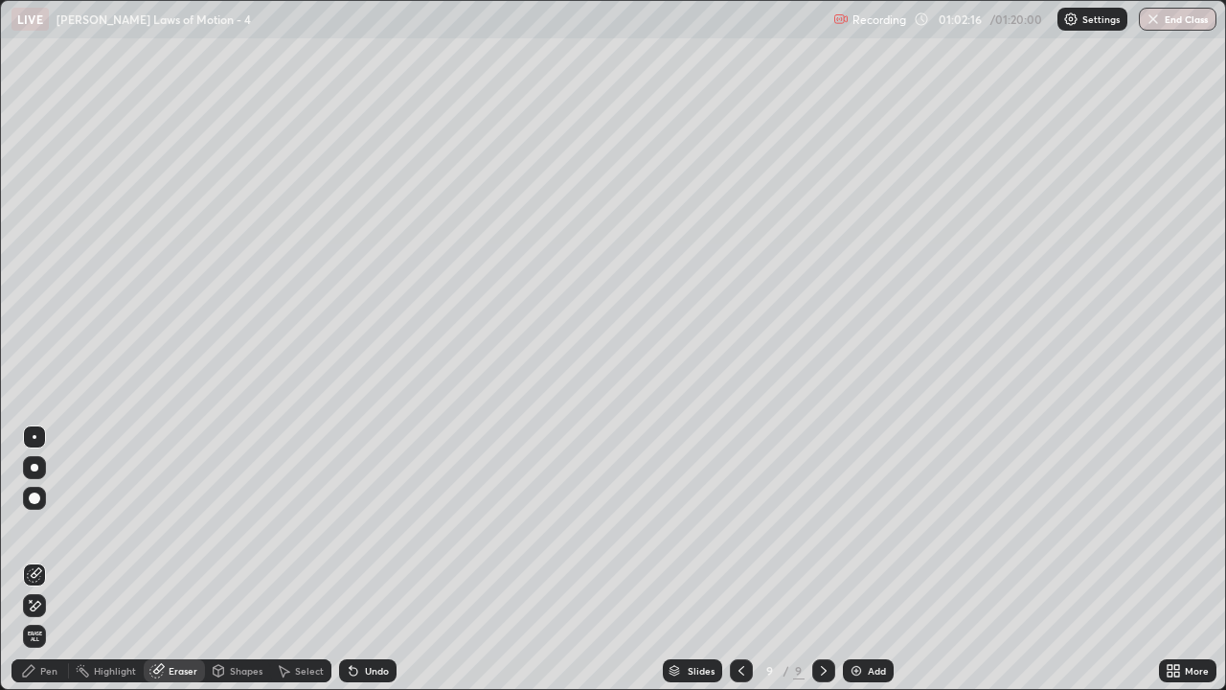
click at [43, 567] on div "Pen" at bounding box center [39, 670] width 57 height 23
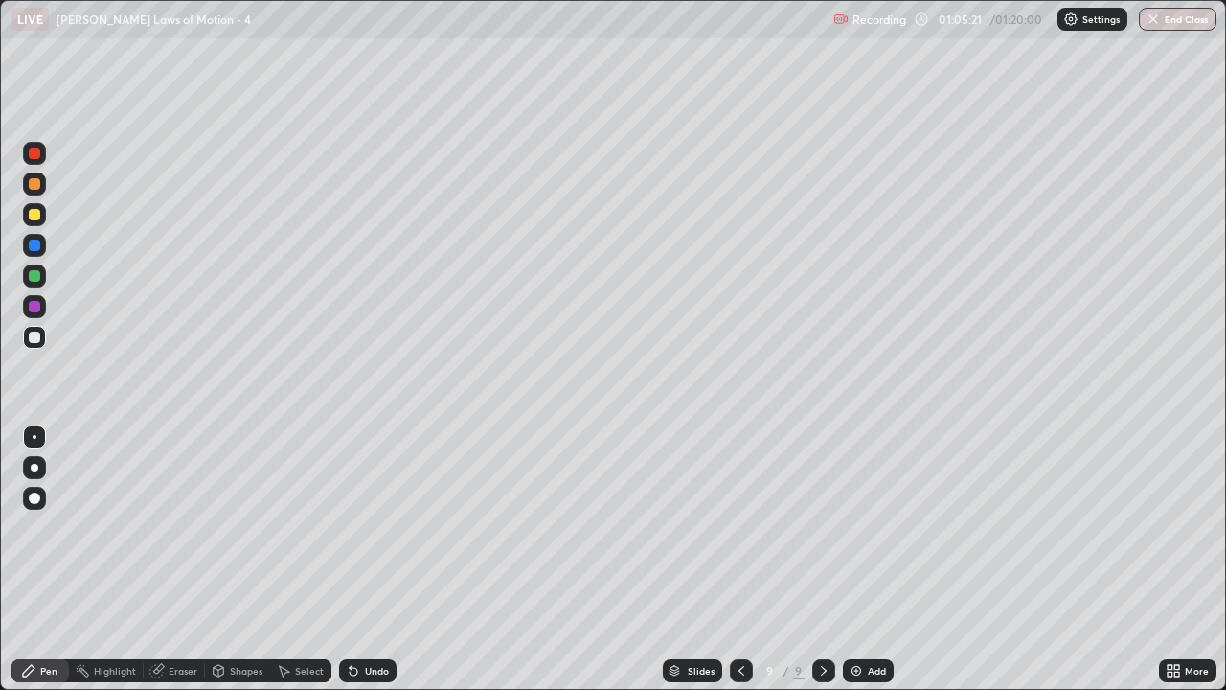
click at [852, 567] on div "Add" at bounding box center [868, 670] width 51 height 23
click at [184, 567] on div "Eraser" at bounding box center [183, 671] width 29 height 10
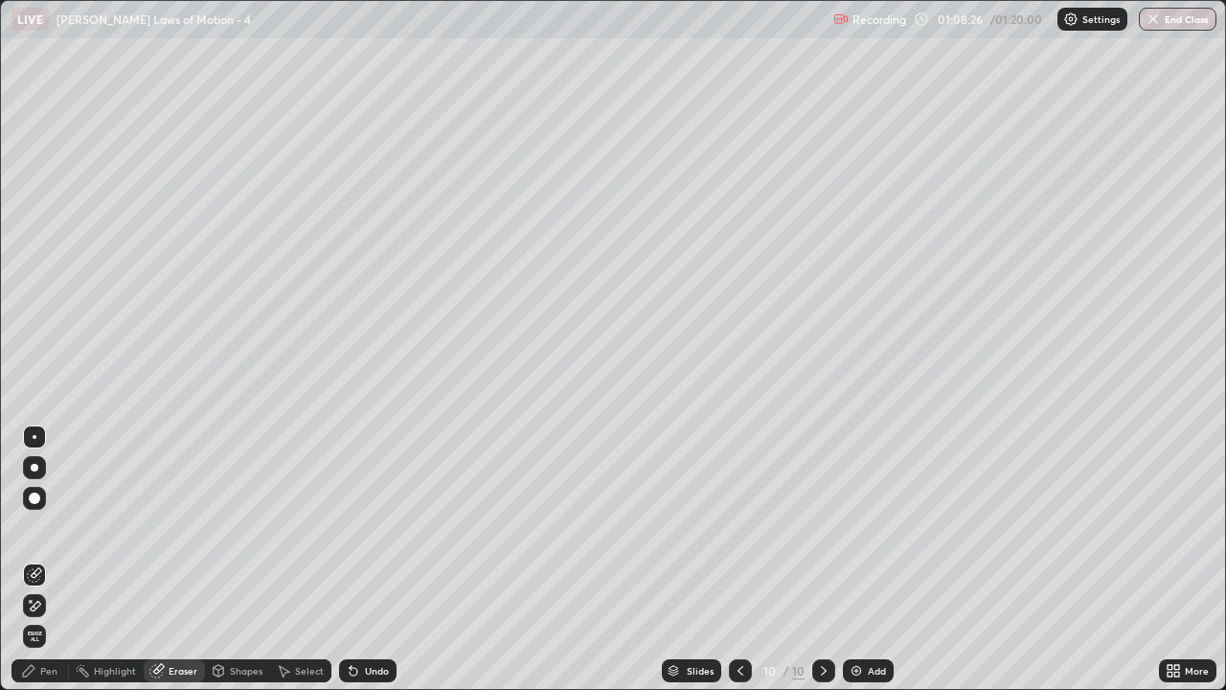
click at [55, 567] on div "Pen" at bounding box center [48, 671] width 17 height 10
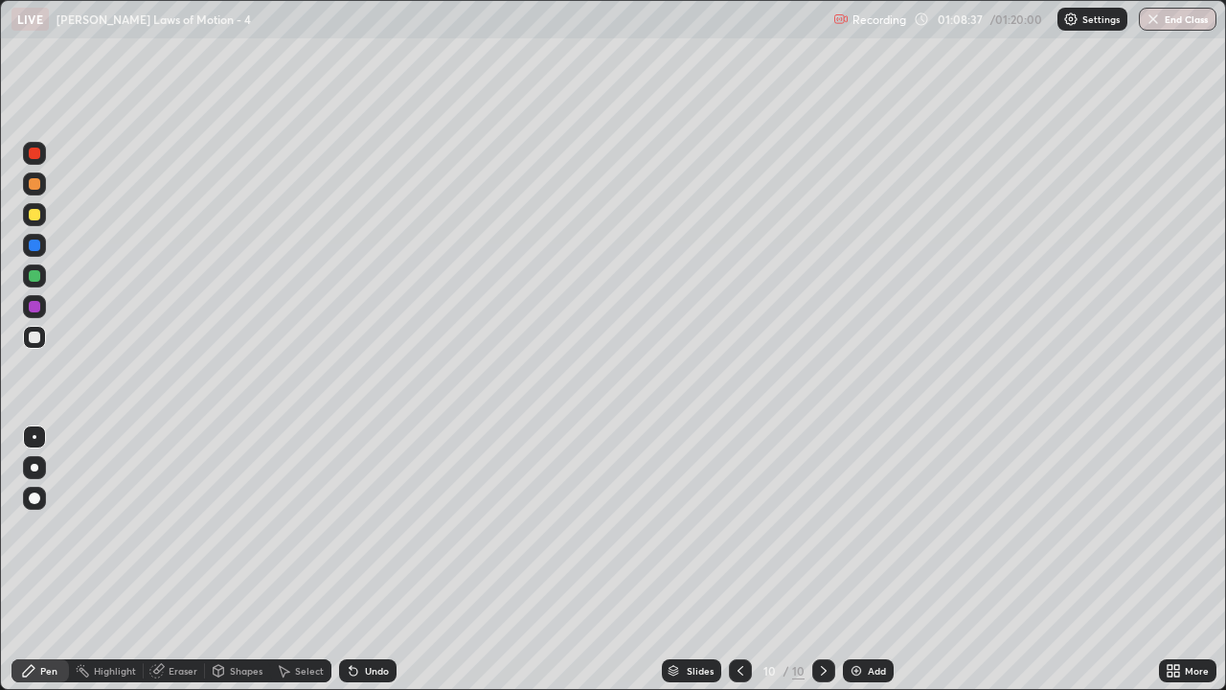
click at [178, 567] on div "Eraser" at bounding box center [183, 671] width 29 height 10
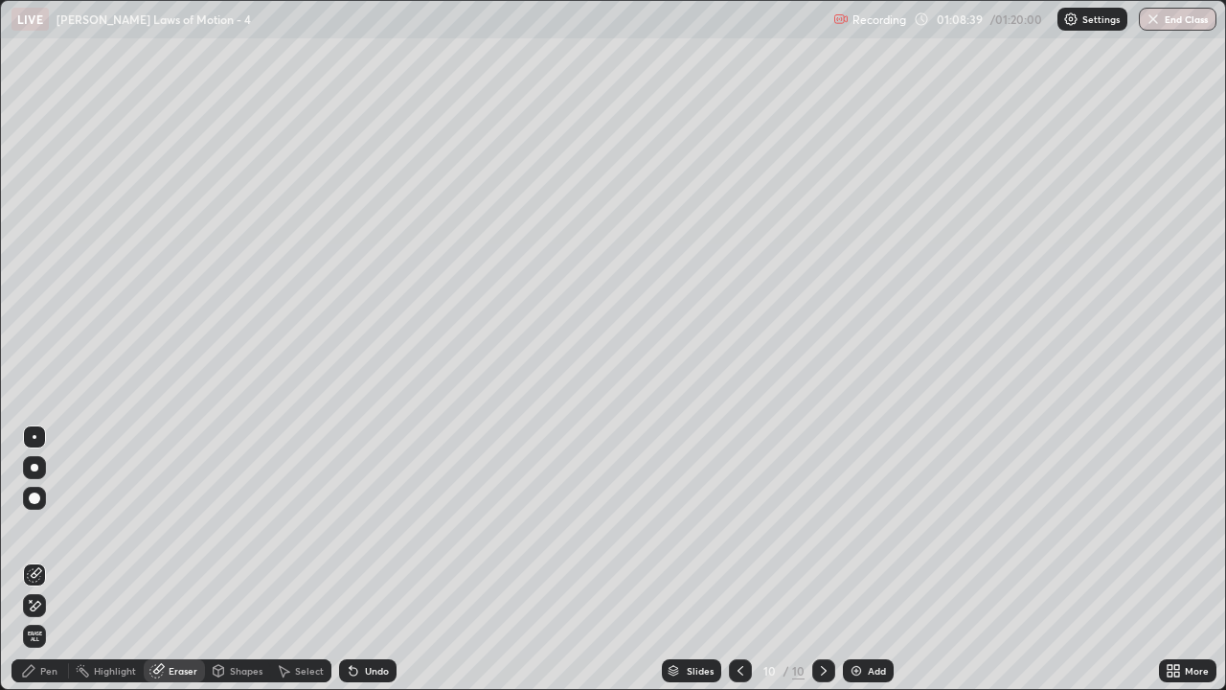
click at [56, 567] on div "Pen" at bounding box center [48, 671] width 17 height 10
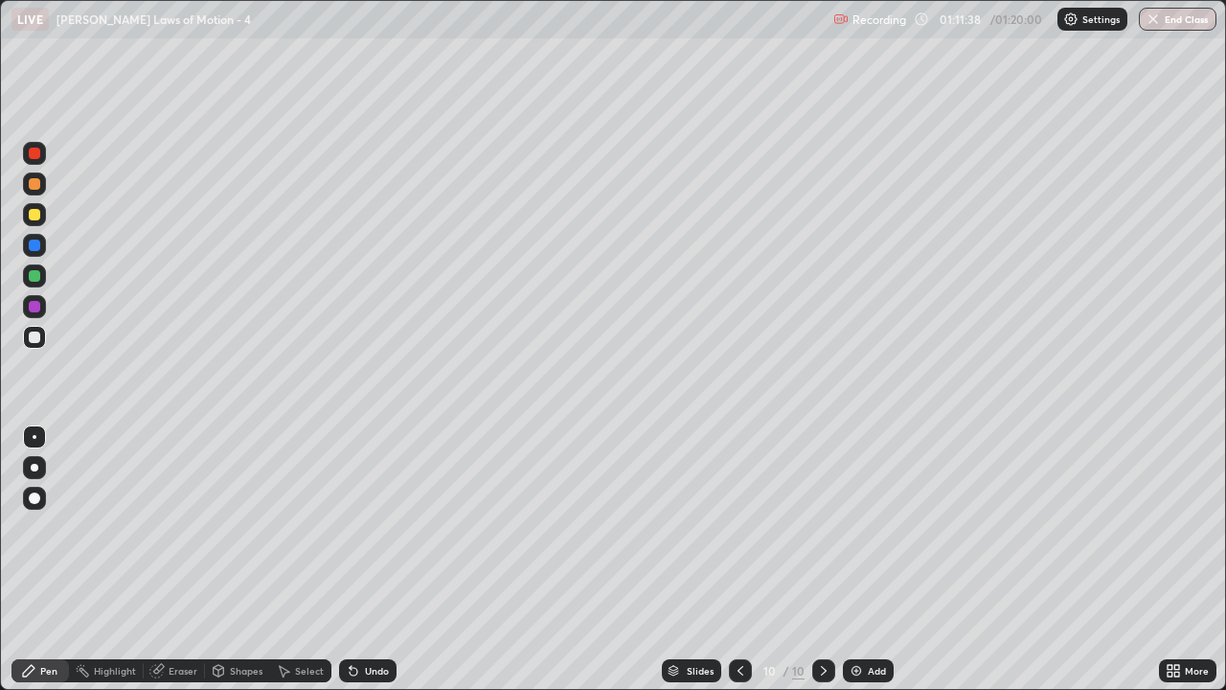
click at [1181, 16] on button "End Class" at bounding box center [1178, 19] width 78 height 23
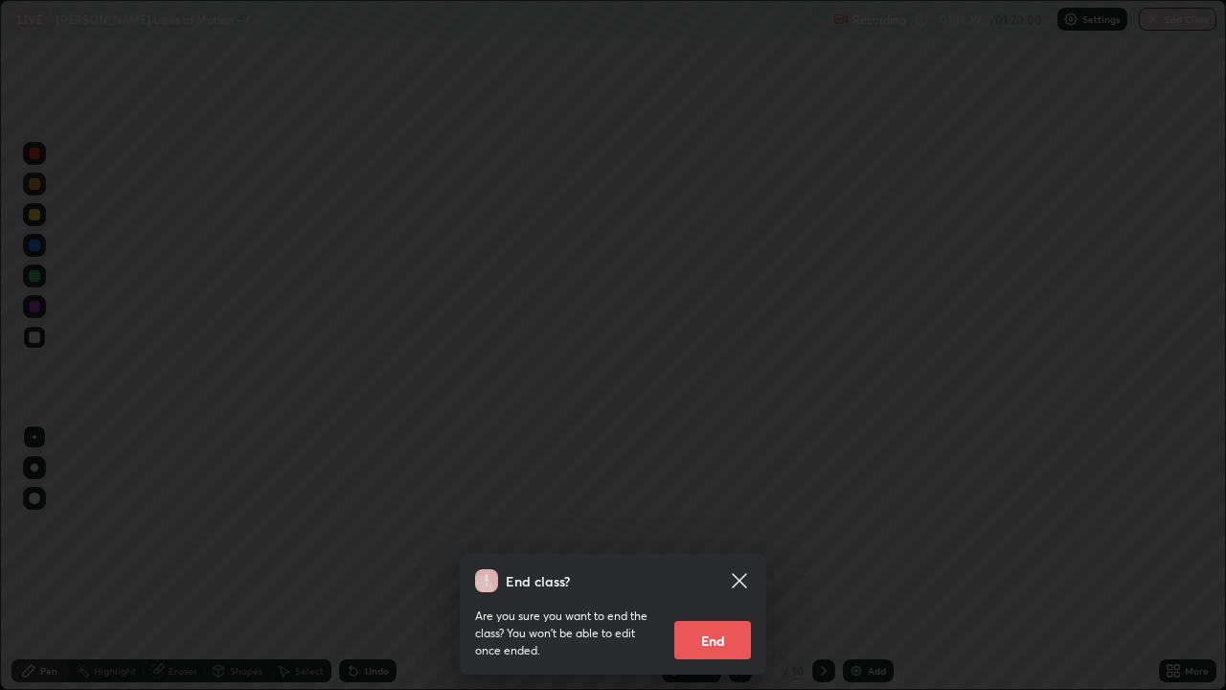
click at [698, 567] on button "End" at bounding box center [712, 640] width 77 height 38
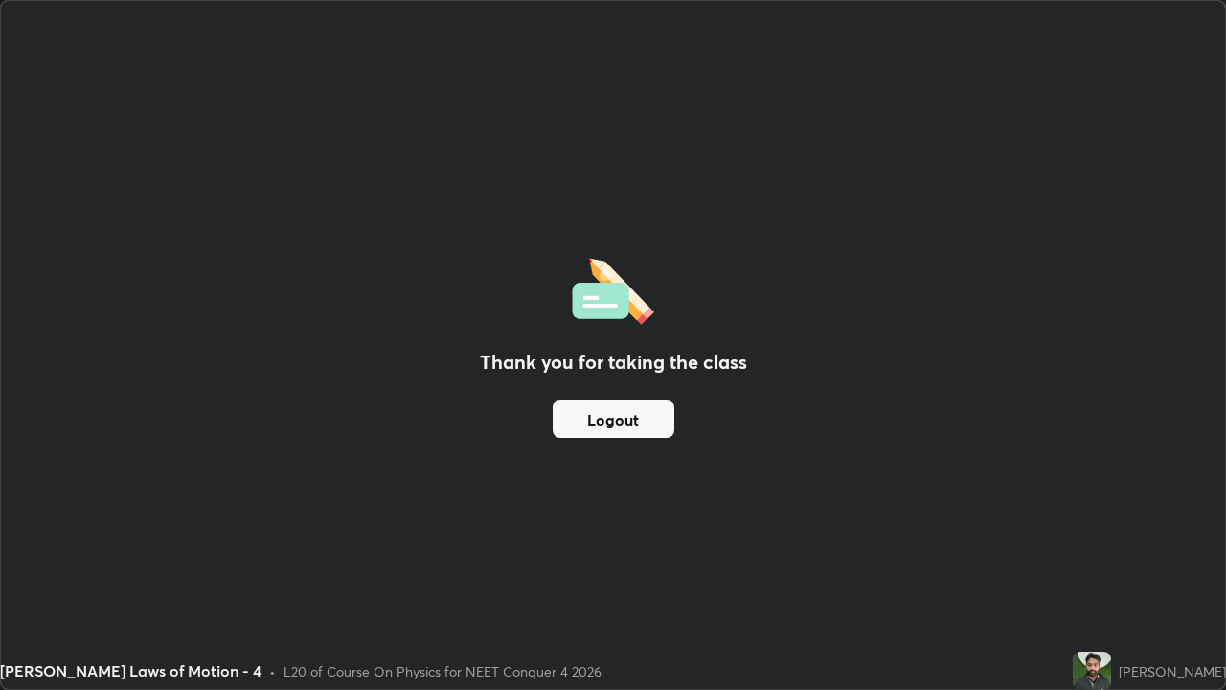
click at [619, 421] on button "Logout" at bounding box center [614, 418] width 122 height 38
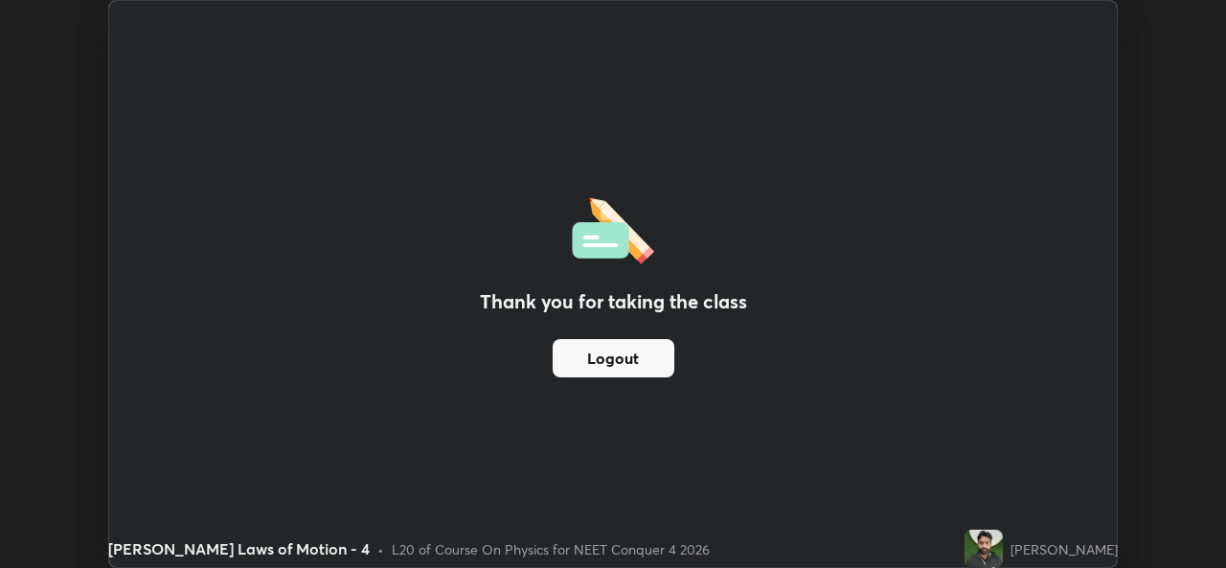
scroll to position [95212, 94554]
